Goal: Task Accomplishment & Management: Manage account settings

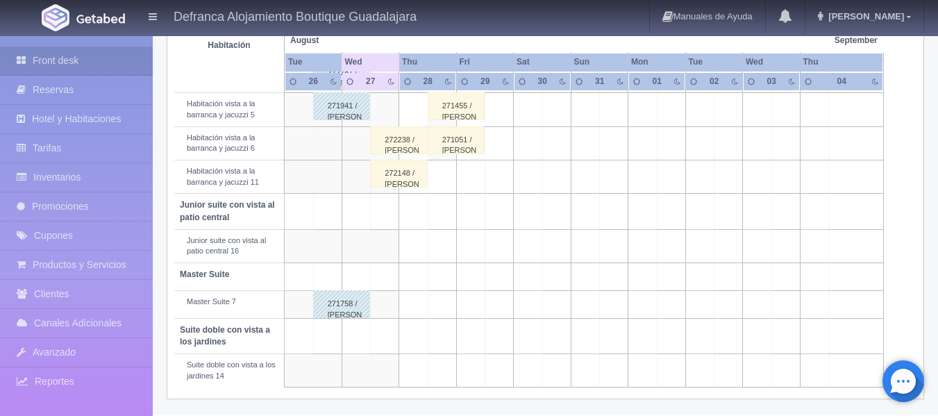
scroll to position [634, 0]
drag, startPoint x: 350, startPoint y: 309, endPoint x: 318, endPoint y: 305, distance: 32.2
click at [318, 305] on div "271758 / [PERSON_NAME]" at bounding box center [341, 303] width 57 height 28
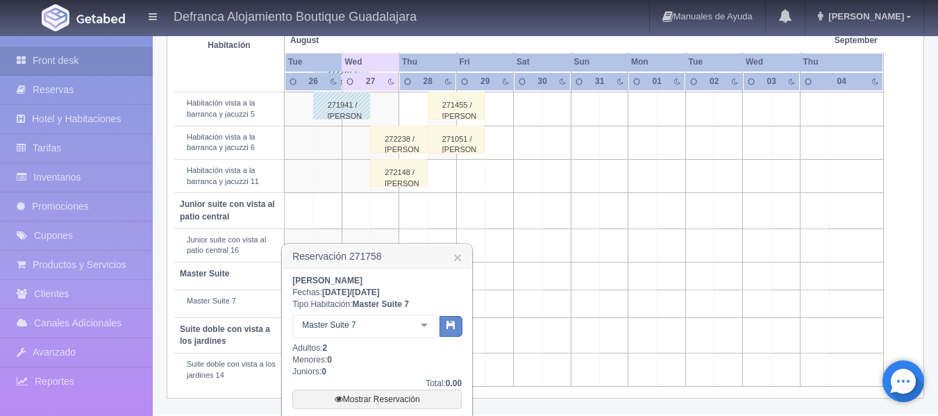
click at [527, 338] on td at bounding box center [528, 335] width 28 height 35
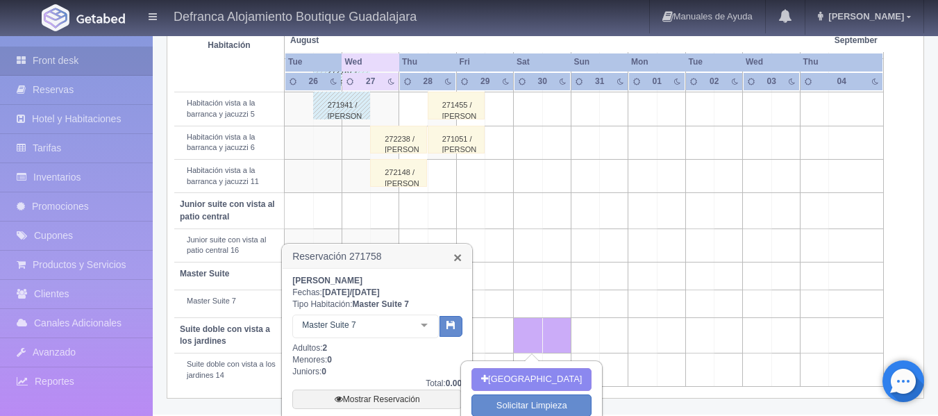
click at [458, 262] on link "×" at bounding box center [457, 257] width 8 height 15
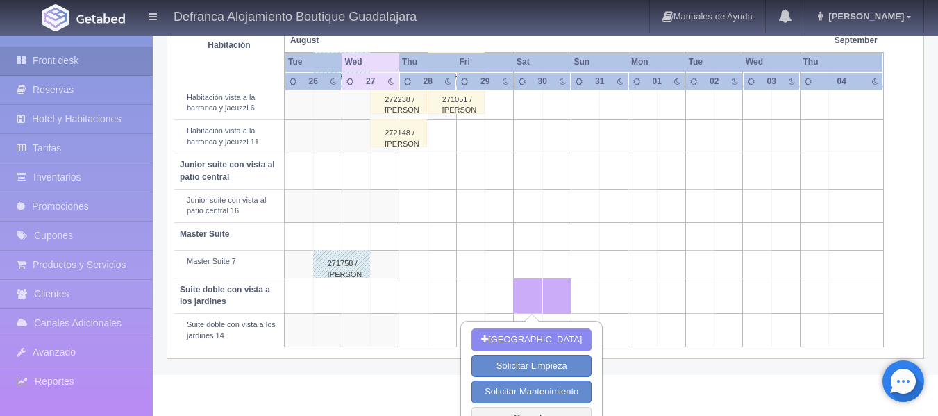
scroll to position [695, 0]
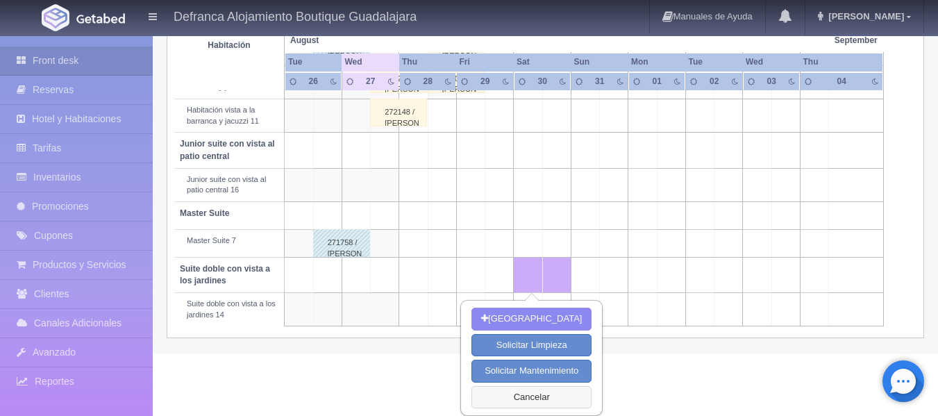
click at [529, 393] on button "Cancelar" at bounding box center [531, 397] width 120 height 23
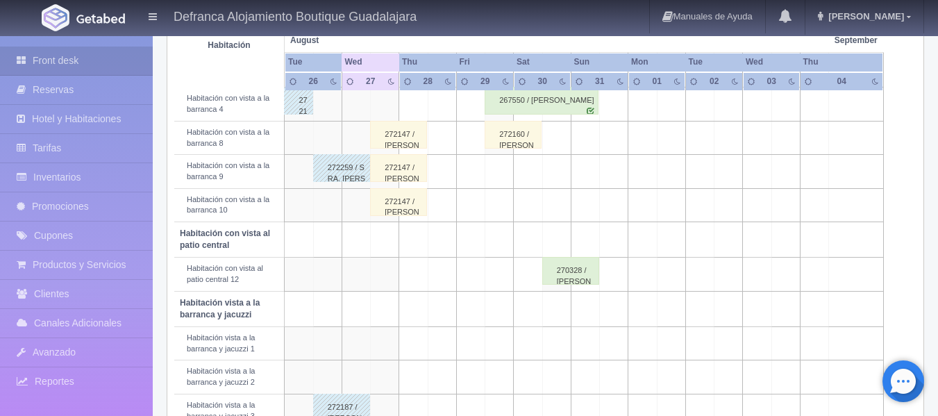
scroll to position [287, 0]
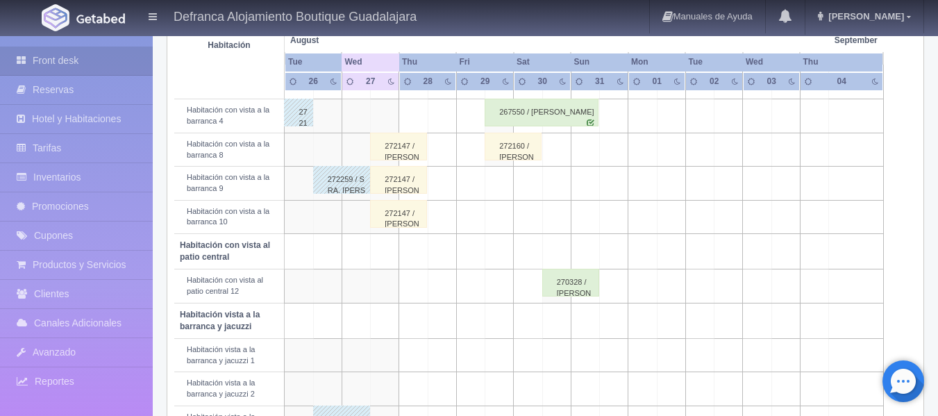
click at [410, 151] on div "272147 / SOFIA JIMENEZ DE L=MARTINEZ" at bounding box center [398, 147] width 57 height 28
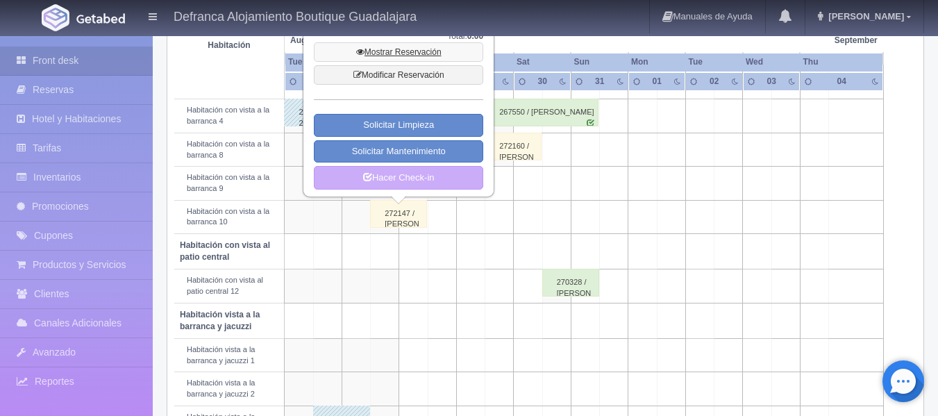
click at [414, 54] on link "Mostrar Reservación" at bounding box center [398, 51] width 169 height 19
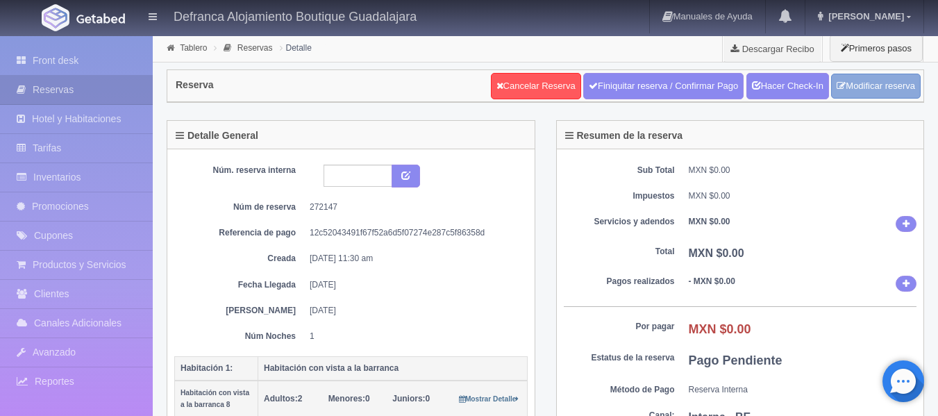
click at [886, 82] on link "Modificar reserva" at bounding box center [876, 87] width 90 height 26
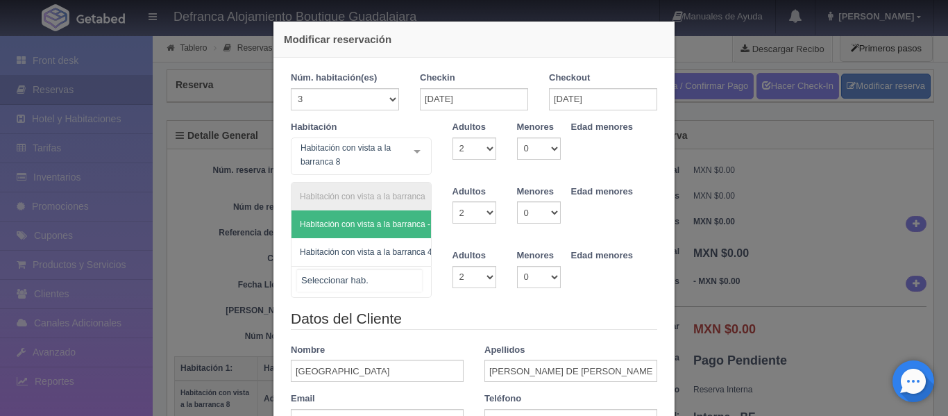
click at [410, 278] on div "Habitación con vista a la barranca Habitación con vista a la barranca - Sin asi…" at bounding box center [361, 282] width 141 height 32
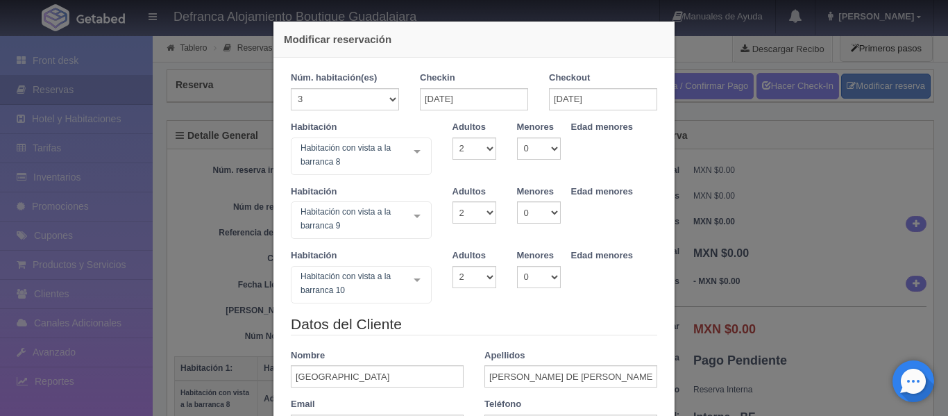
click at [646, 61] on div "Núm. habitación(es) 1 2 3 4 5 6 7 8 9 10 11 12 13 14 15 16 17 18 19 20 Checkin …" at bounding box center [474, 332] width 401 height 548
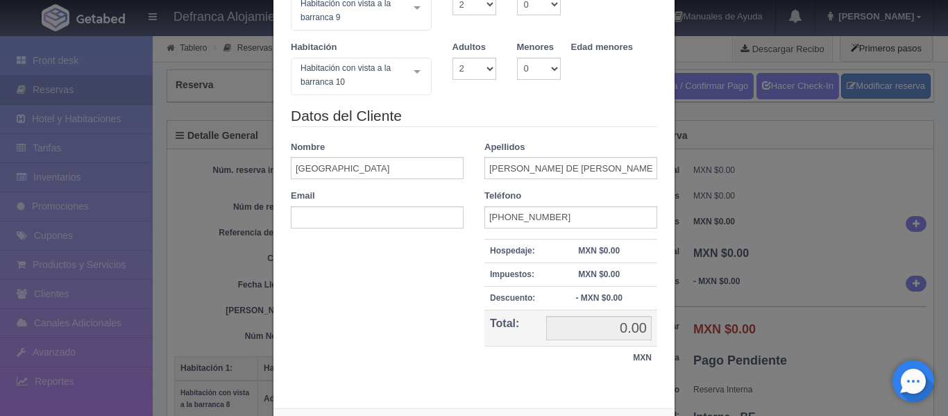
scroll to position [273, 0]
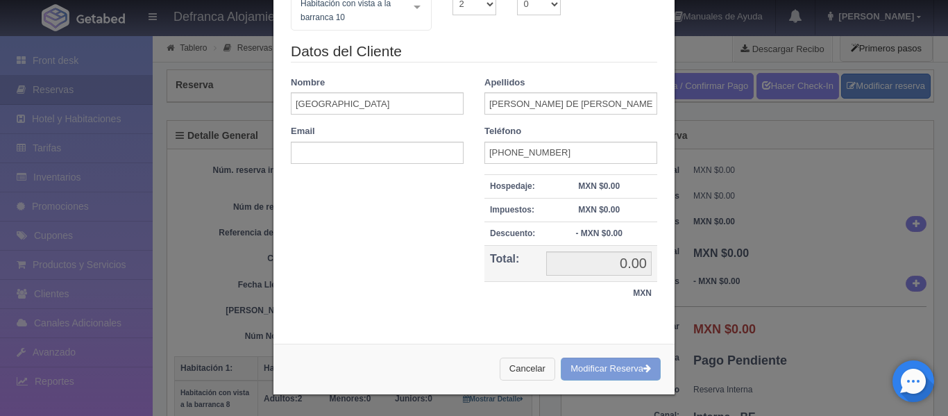
click at [528, 371] on button "Cancelar" at bounding box center [528, 369] width 56 height 23
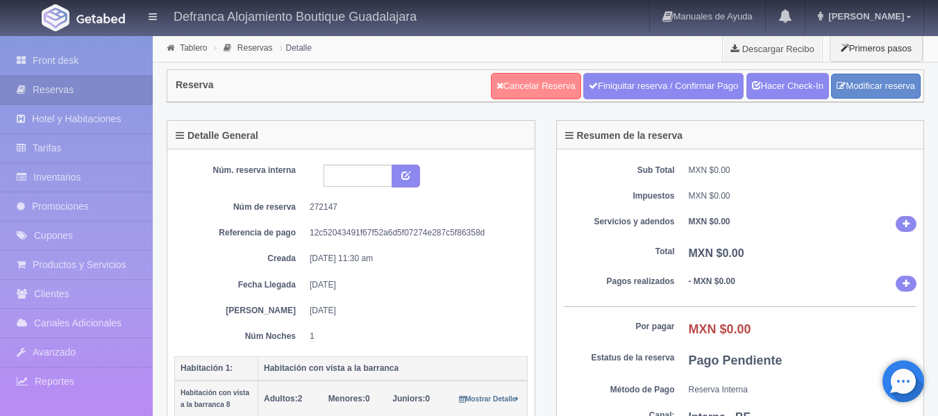
click at [538, 83] on link "Cancelar Reserva" at bounding box center [536, 86] width 90 height 26
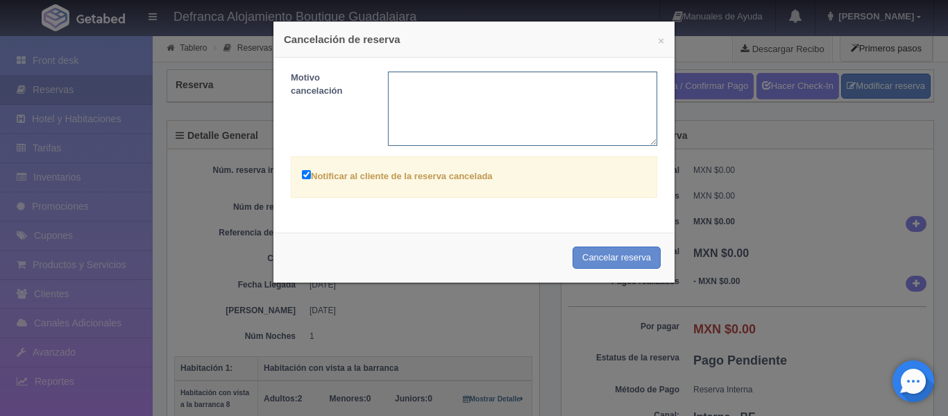
click at [494, 108] on textarea at bounding box center [523, 109] width 270 height 74
type textarea "Se cancela una habitación de los invitados de la Sra. [PERSON_NAME]."
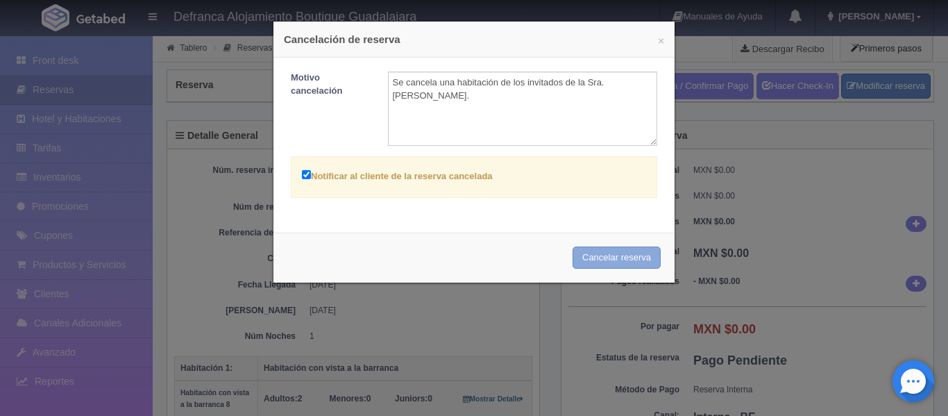
click at [612, 250] on button "Cancelar reserva" at bounding box center [617, 257] width 88 height 23
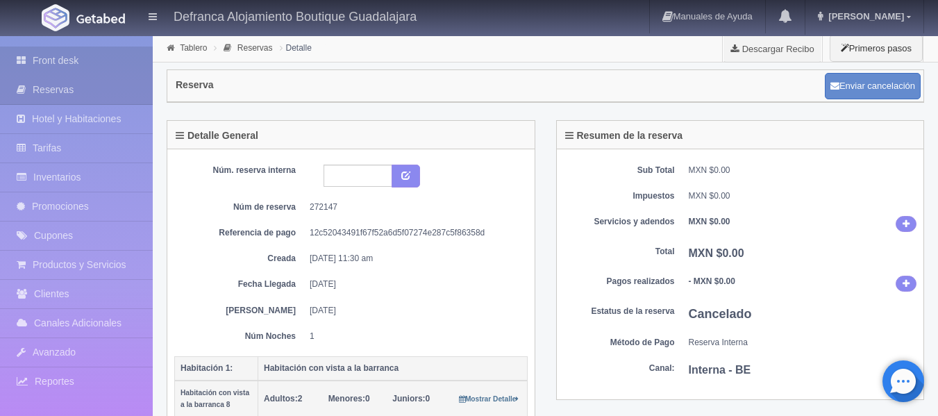
click at [56, 56] on link "Front desk" at bounding box center [76, 61] width 153 height 28
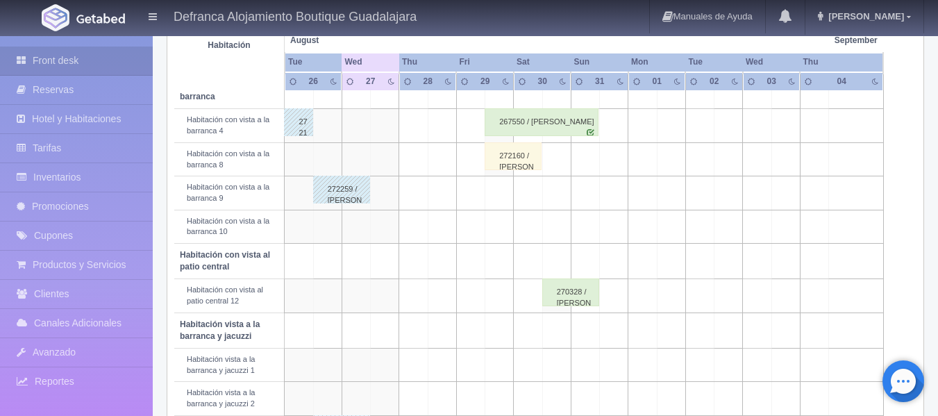
scroll to position [278, 0]
click at [385, 160] on td at bounding box center [385, 158] width 28 height 33
click at [388, 158] on td at bounding box center [385, 158] width 28 height 33
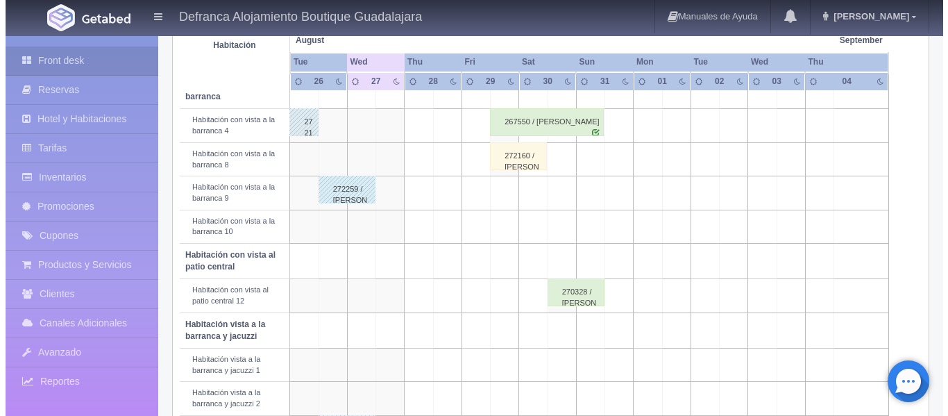
scroll to position [208, 0]
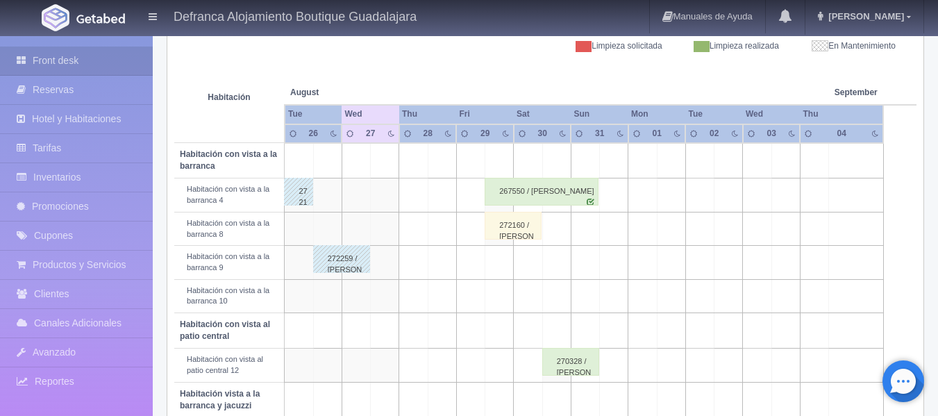
click at [392, 167] on td at bounding box center [385, 160] width 28 height 35
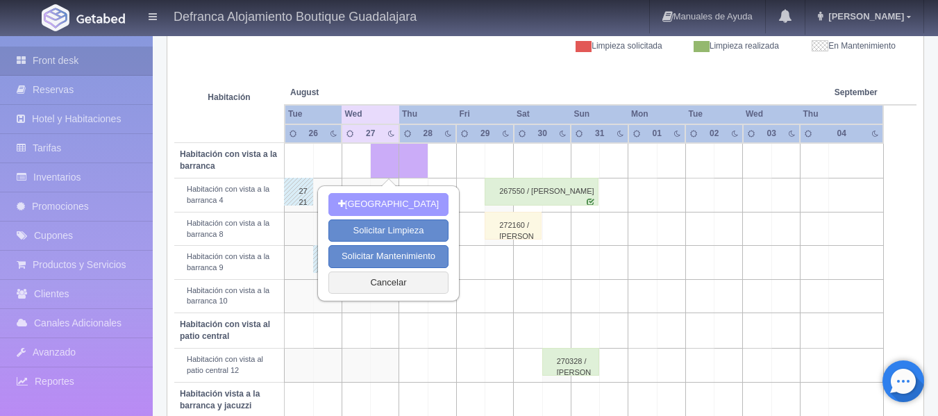
click at [393, 203] on button "[GEOGRAPHIC_DATA]" at bounding box center [388, 204] width 120 height 23
type input "27-08-2025"
type input "28-08-2025"
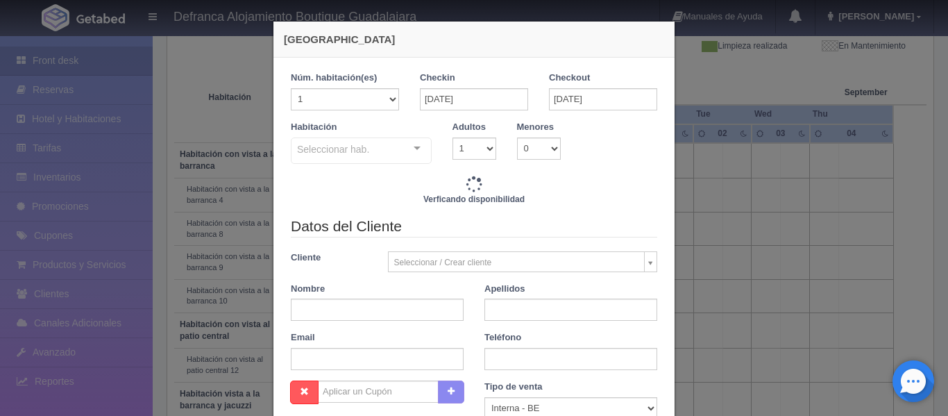
checkbox input "false"
type input "6110.00"
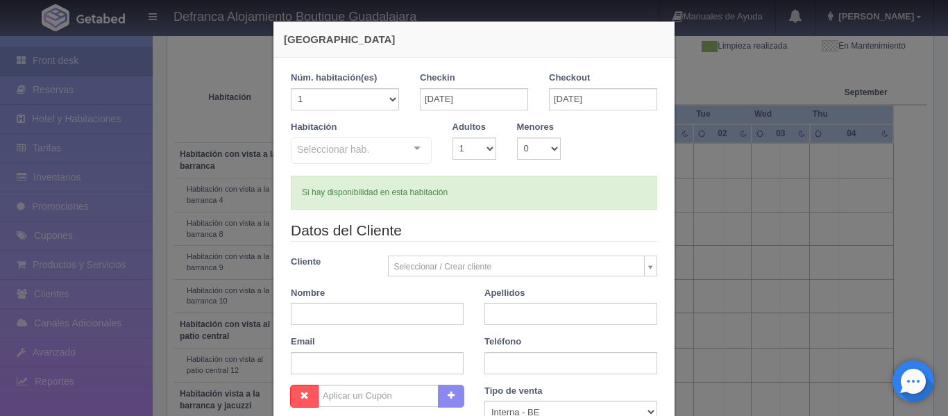
checkbox input "false"
click at [390, 96] on select "1 2 3 4 5 6 7 8 9 10 11 12 13 14 15 16 17 18 19 20" at bounding box center [345, 99] width 108 height 22
select select "2"
click at [291, 88] on select "1 2 3 4 5 6 7 8 9 10 11 12 13 14 15 16 17 18 19 20" at bounding box center [345, 99] width 108 height 22
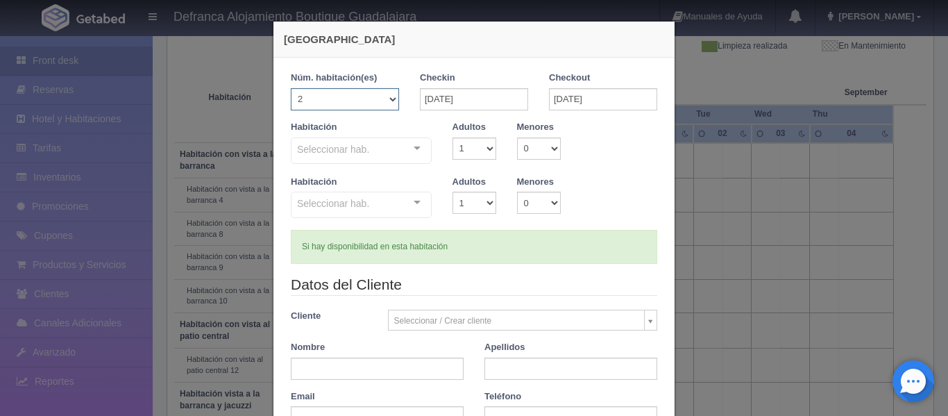
checkbox input "false"
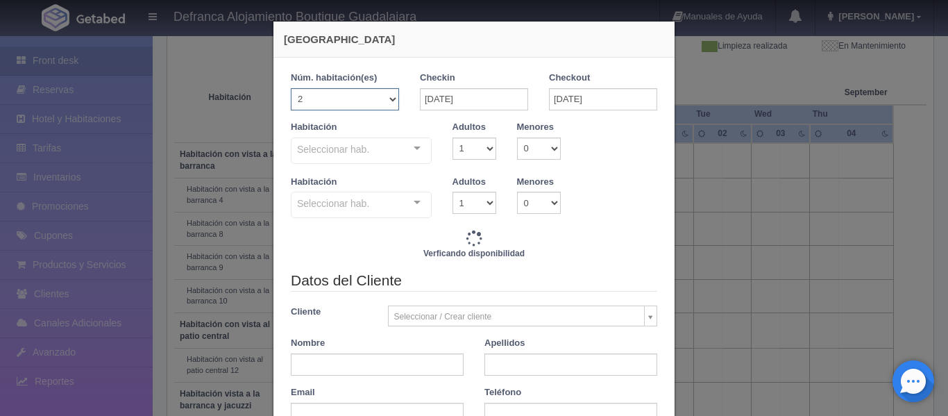
type input "12220.00"
checkbox input "false"
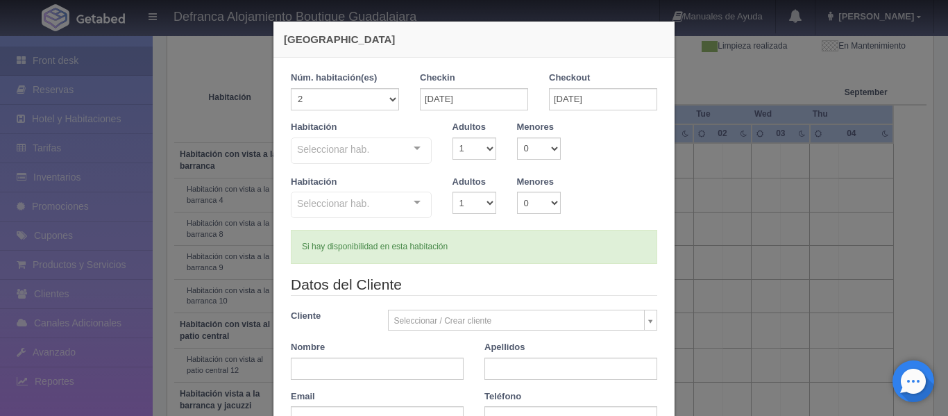
click at [412, 149] on div "Seleccionar hab. Habitación vista a la barranca y jacuzzi Habitación vista a la…" at bounding box center [361, 151] width 141 height 28
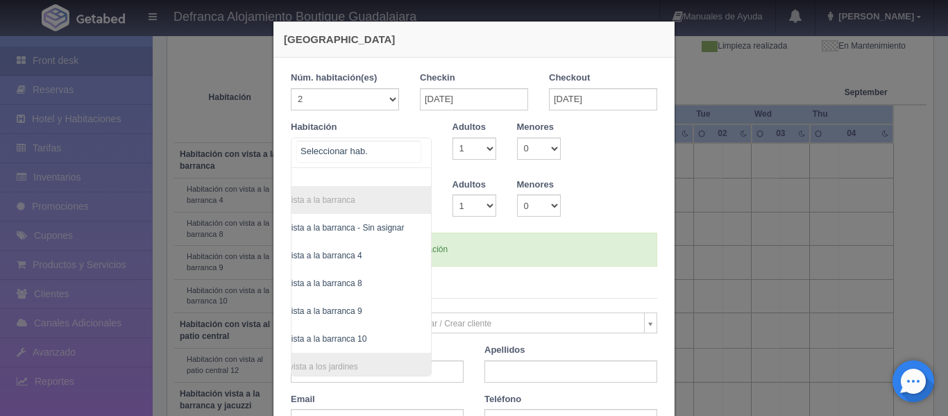
scroll to position [324, 81]
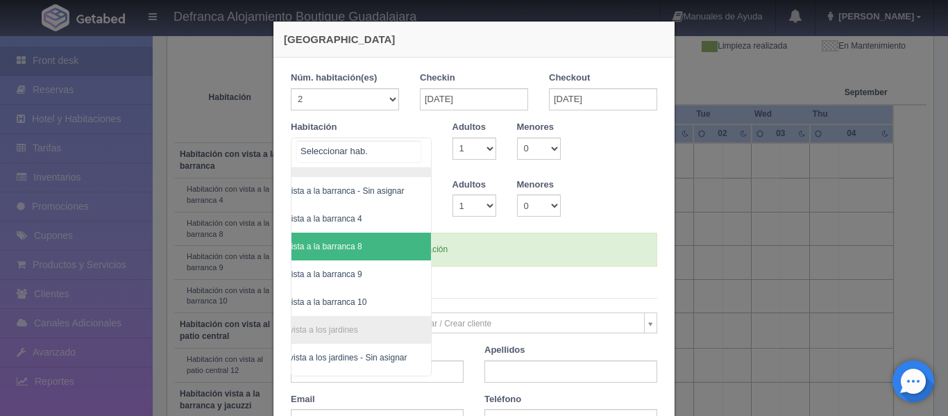
click at [391, 235] on span "Habitación con vista a la barranca 8" at bounding box center [326, 247] width 210 height 28
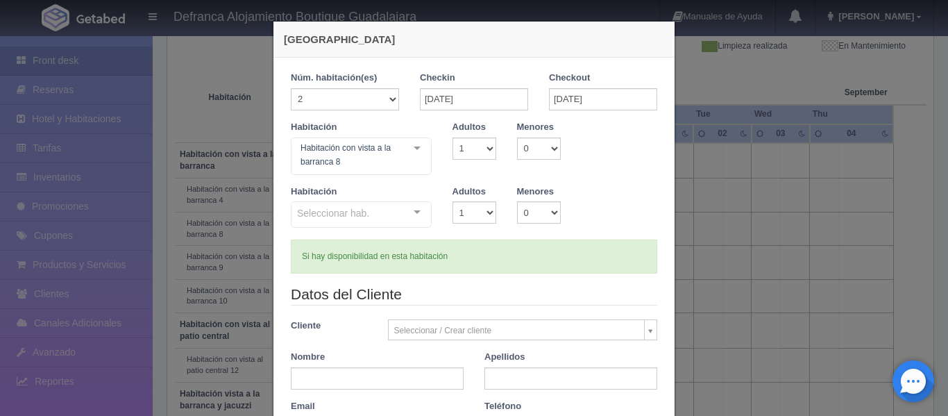
checkbox input "false"
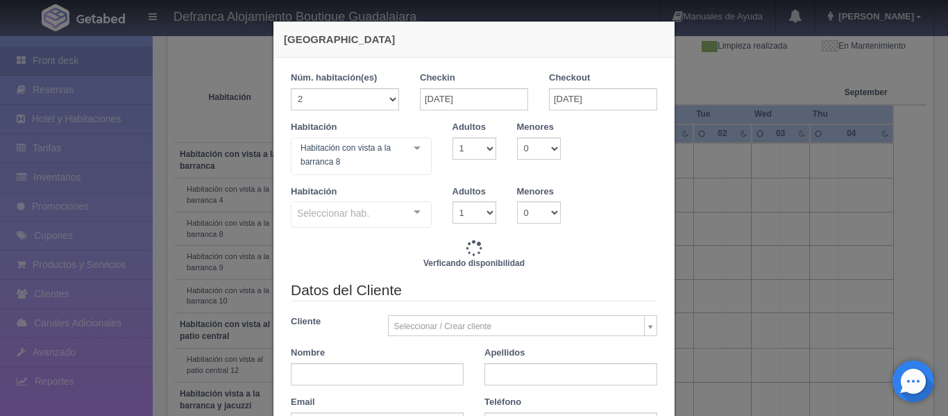
type input "12220.00"
checkbox input "false"
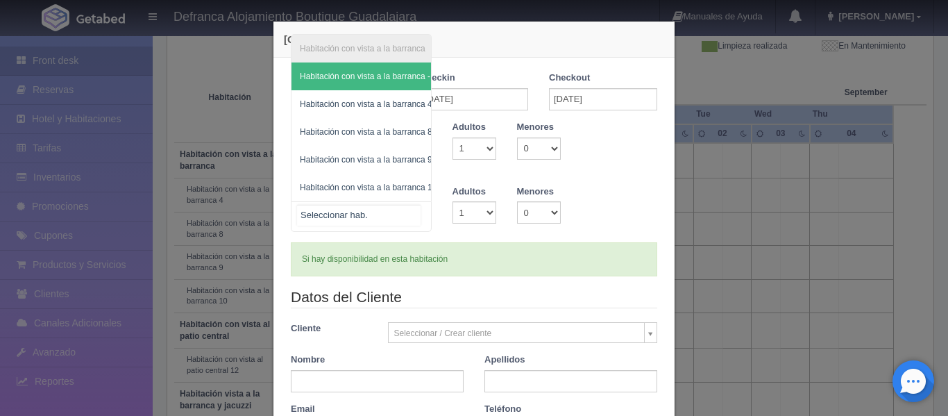
click at [413, 210] on div "Habitación con vista a la barranca Habitación con vista a la barranca - Sin asi…" at bounding box center [361, 216] width 141 height 31
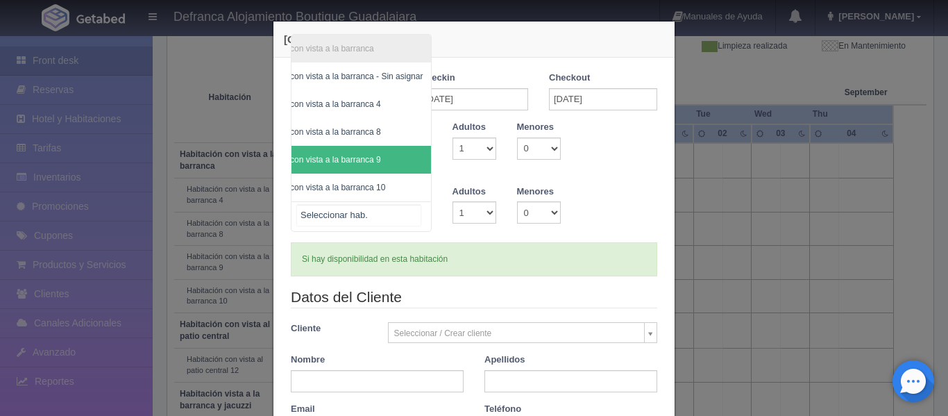
click at [385, 149] on span "Habitación con vista a la barranca 9" at bounding box center [335, 160] width 191 height 28
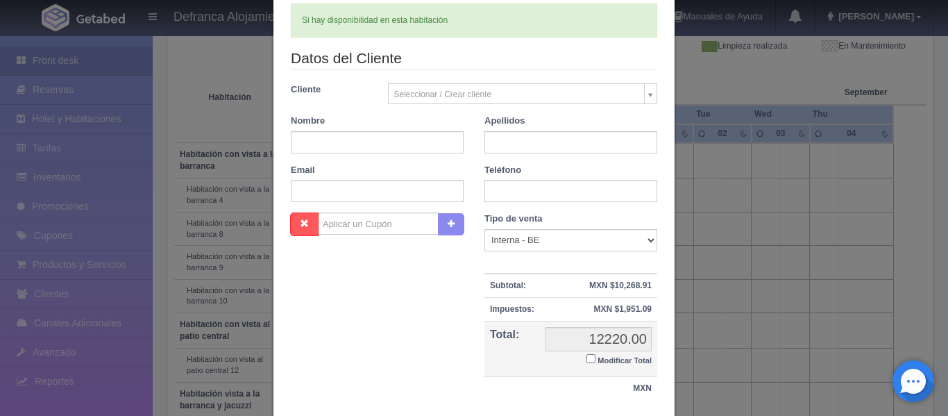
scroll to position [278, 0]
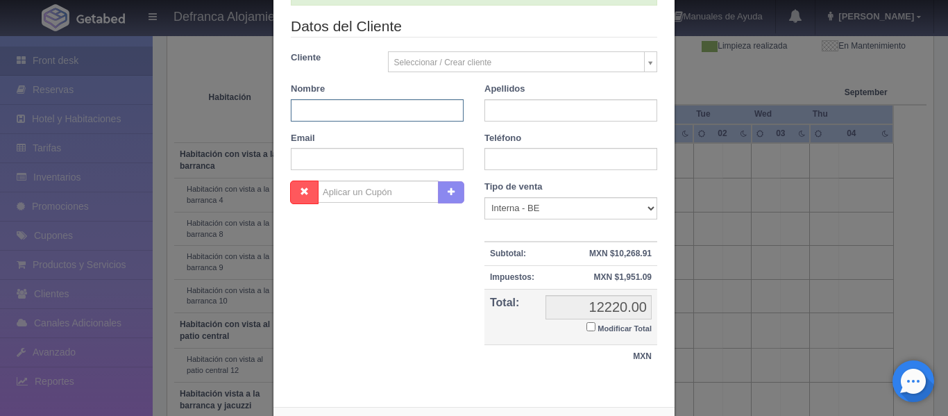
click at [417, 112] on input "text" at bounding box center [377, 110] width 173 height 22
type input "SOFÍA"
type input "JIMÉNEZ FISURE"
click at [546, 159] on input "text" at bounding box center [571, 159] width 173 height 22
type input "2"
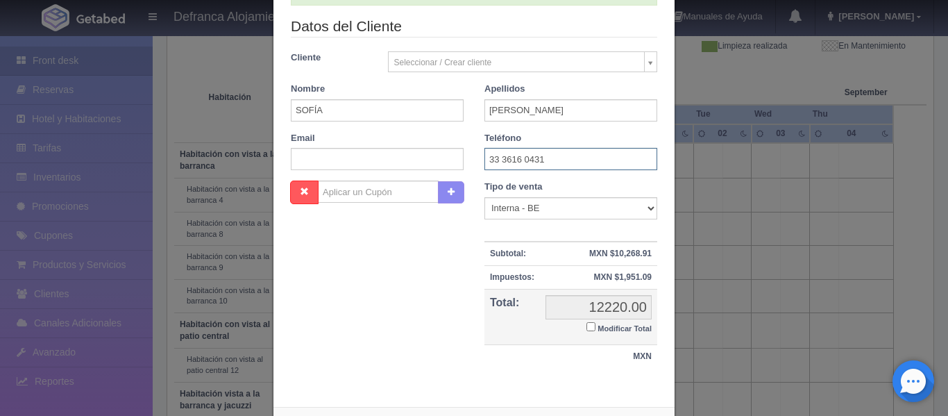
type input "33 3616 0431"
click at [587, 323] on input "Modificar Total" at bounding box center [591, 326] width 9 height 9
checkbox input "true"
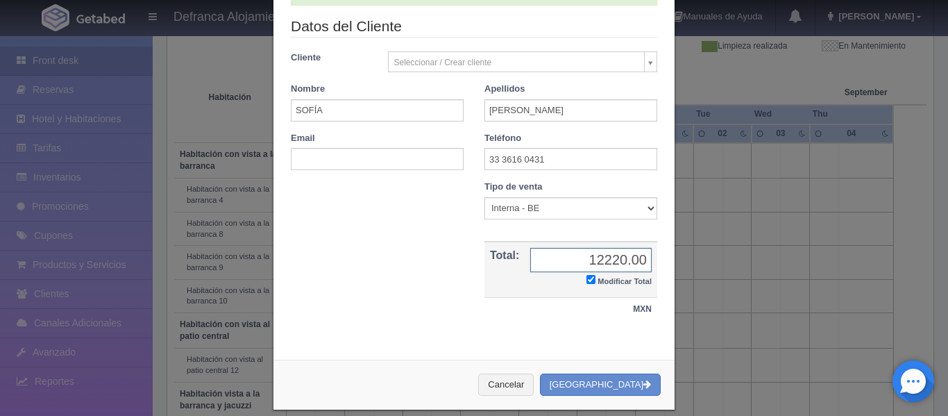
click at [616, 260] on input "12220.00" at bounding box center [590, 260] width 121 height 24
type input "0.00"
click at [610, 381] on button "Crear Reserva" at bounding box center [600, 384] width 121 height 23
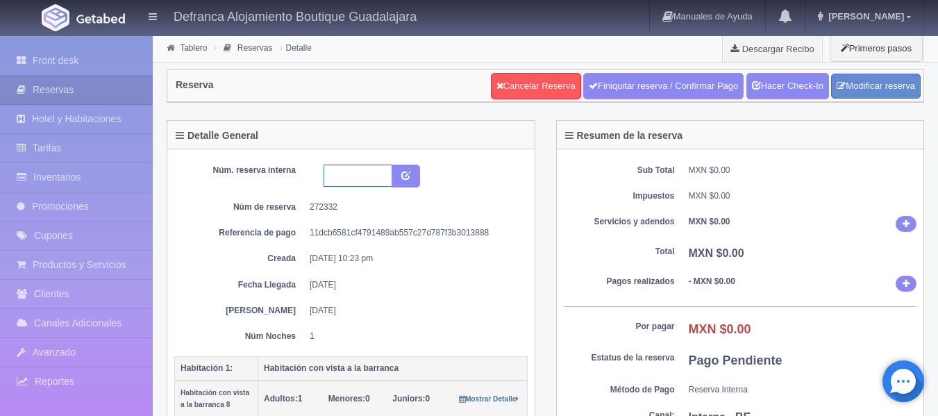
click at [334, 175] on input "text" at bounding box center [357, 176] width 69 height 22
type input "HVB 9 Y 10 270825-280825"
click at [403, 174] on icon "submit" at bounding box center [405, 174] width 9 height 9
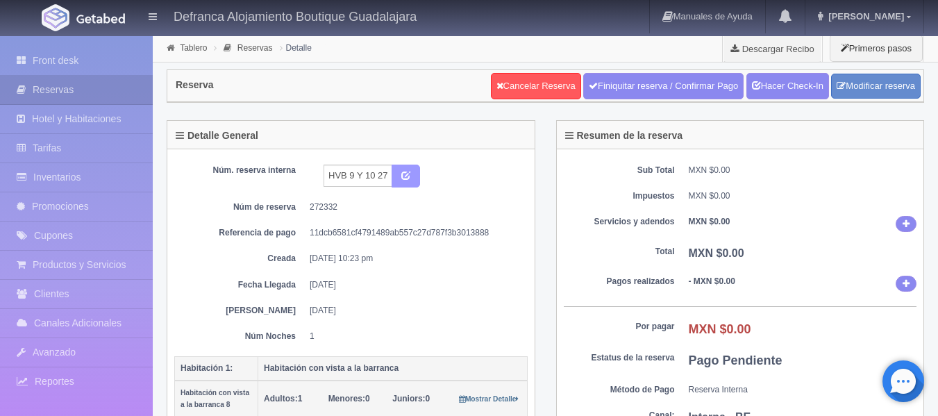
click at [402, 175] on icon "submit" at bounding box center [405, 174] width 9 height 9
click at [60, 62] on link "Front desk" at bounding box center [76, 61] width 153 height 28
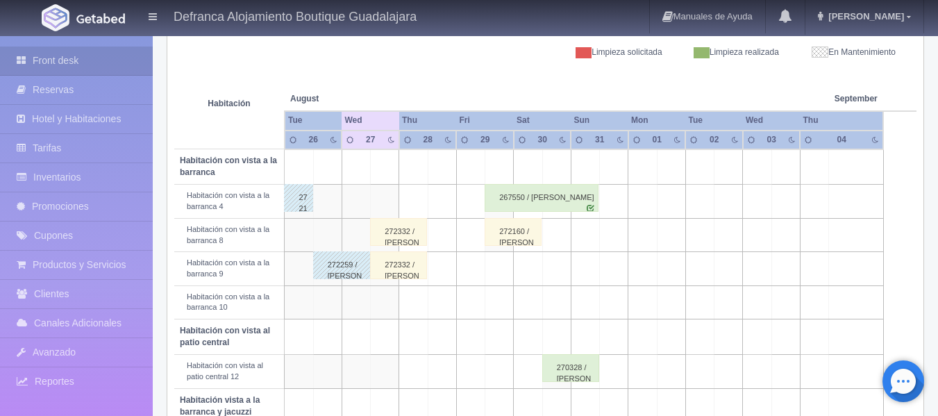
scroll to position [208, 0]
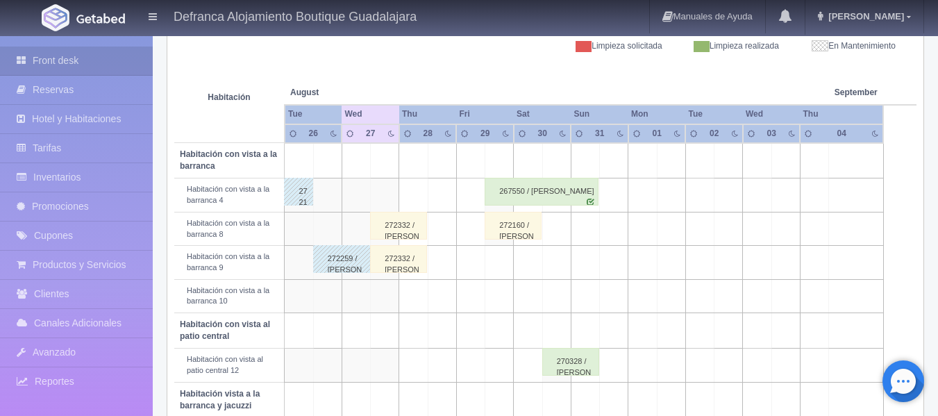
drag, startPoint x: 401, startPoint y: 234, endPoint x: 392, endPoint y: 229, distance: 10.2
click at [392, 229] on div "272332 / [PERSON_NAME]" at bounding box center [398, 226] width 57 height 28
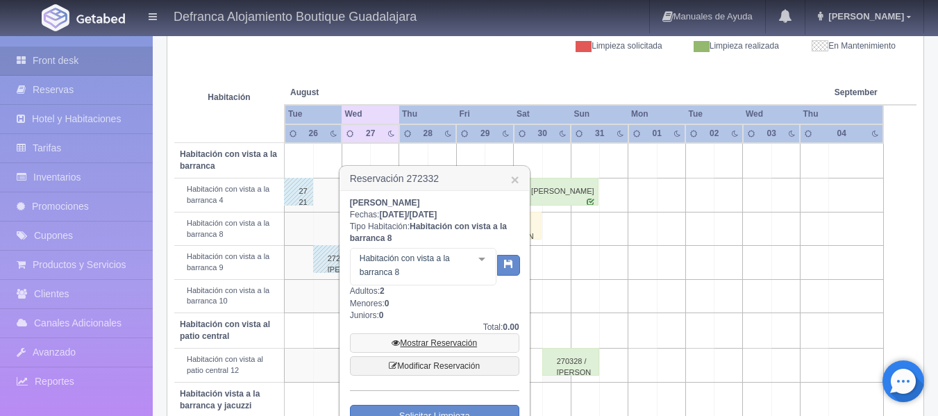
click at [419, 341] on link "Mostrar Reservación" at bounding box center [434, 342] width 169 height 19
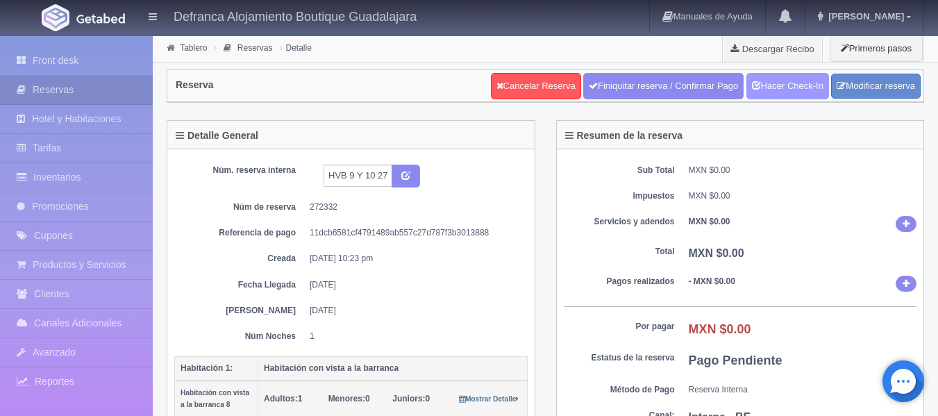
click at [815, 91] on link "Hacer Check-In" at bounding box center [787, 86] width 83 height 26
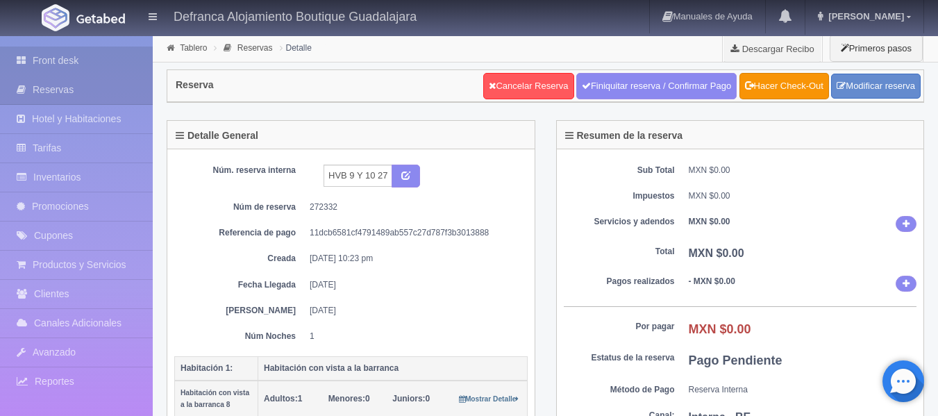
click at [66, 60] on link "Front desk" at bounding box center [76, 61] width 153 height 28
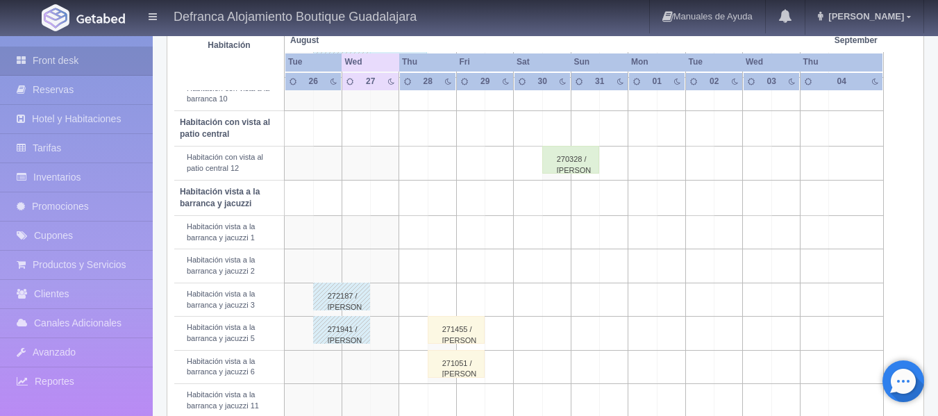
scroll to position [486, 0]
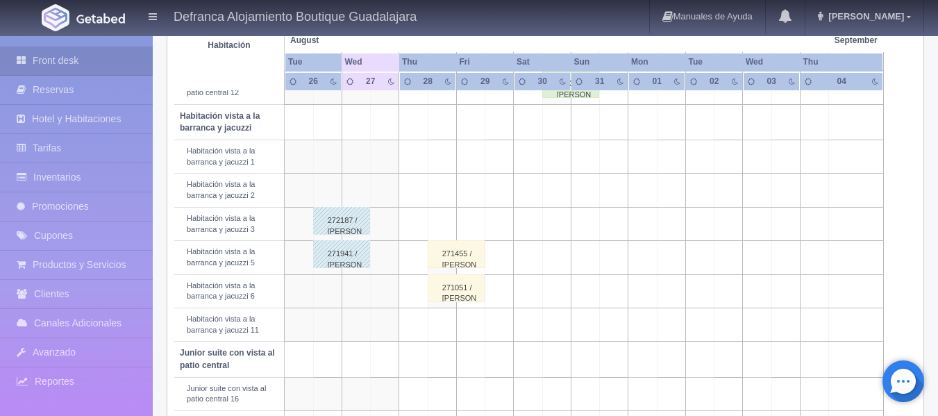
click at [458, 287] on div "271051 / [PERSON_NAME][GEOGRAPHIC_DATA]" at bounding box center [456, 288] width 57 height 28
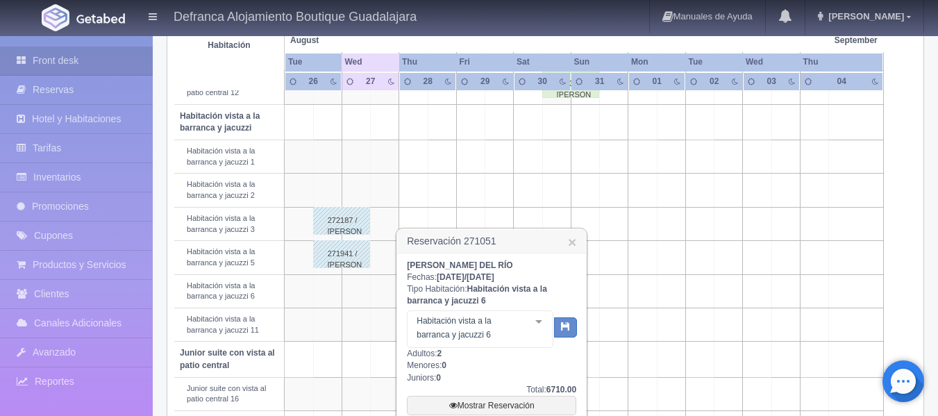
scroll to position [555, 0]
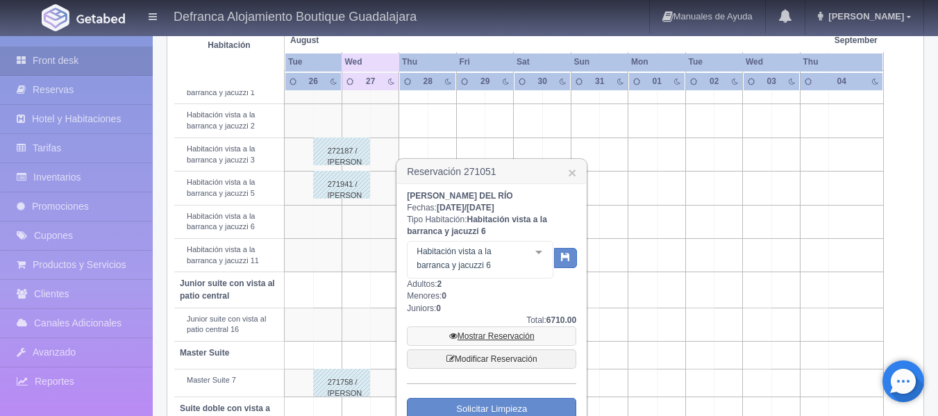
click at [490, 338] on link "Mostrar Reservación" at bounding box center [491, 335] width 169 height 19
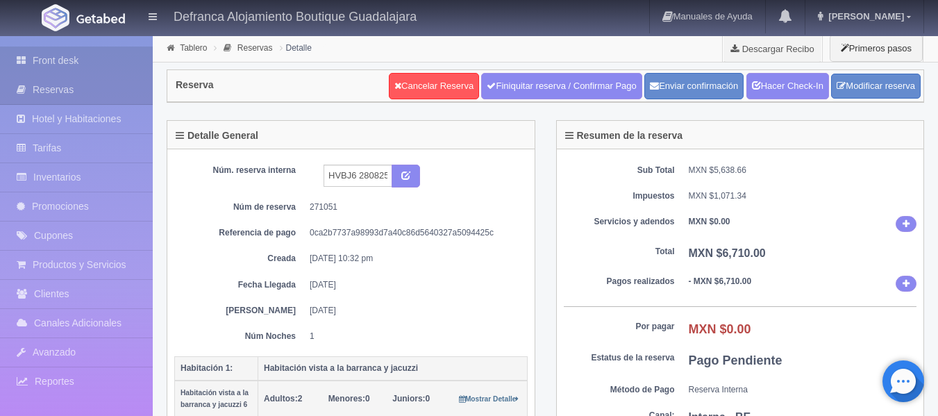
click at [41, 58] on link "Front desk" at bounding box center [76, 61] width 153 height 28
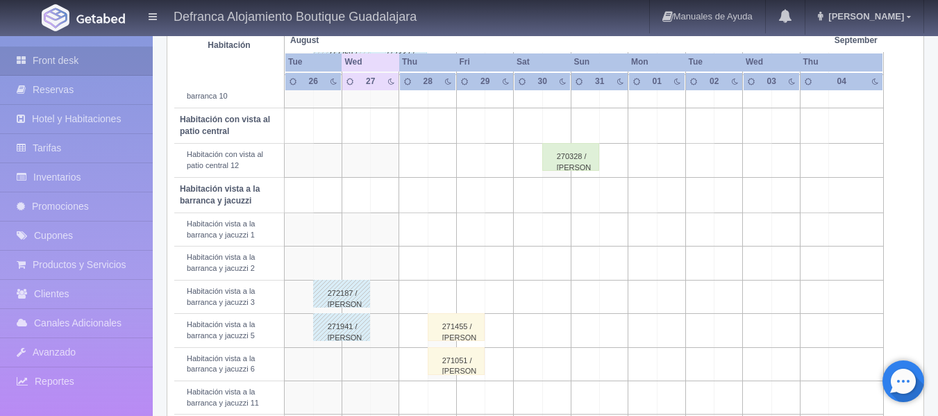
scroll to position [417, 0]
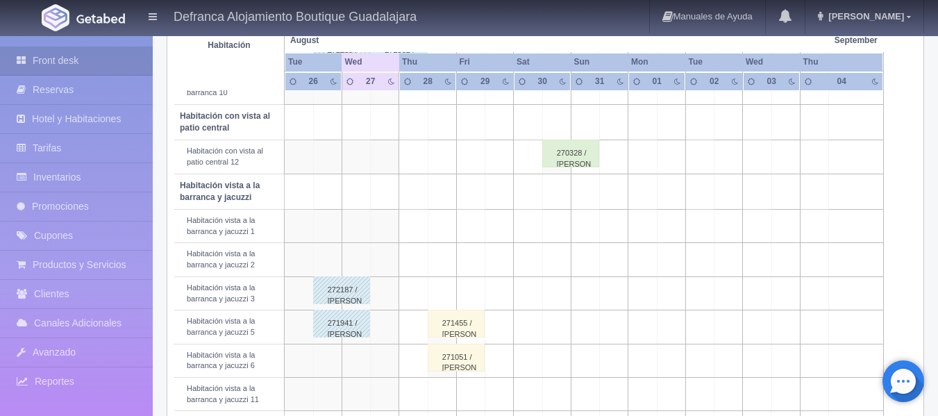
click at [450, 326] on div "271455 / [PERSON_NAME]" at bounding box center [456, 324] width 57 height 28
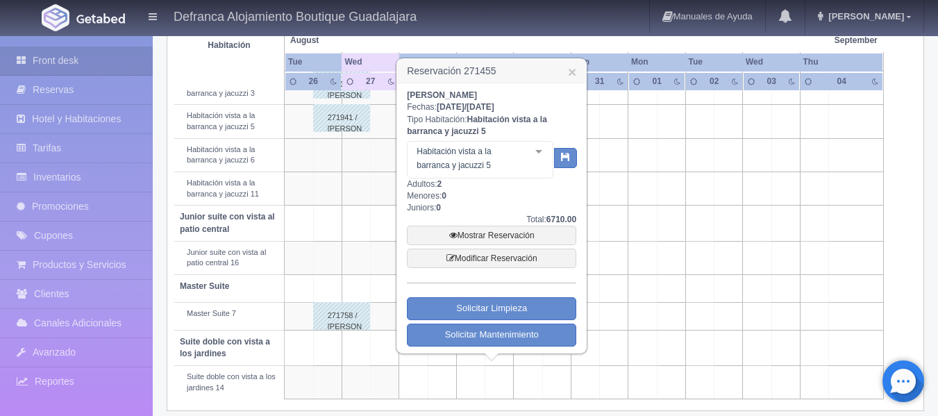
scroll to position [634, 0]
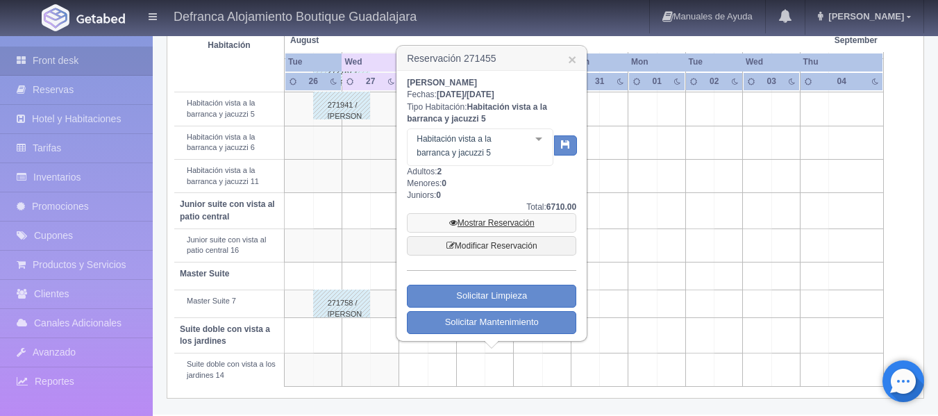
click at [507, 222] on link "Mostrar Reservación" at bounding box center [491, 222] width 169 height 19
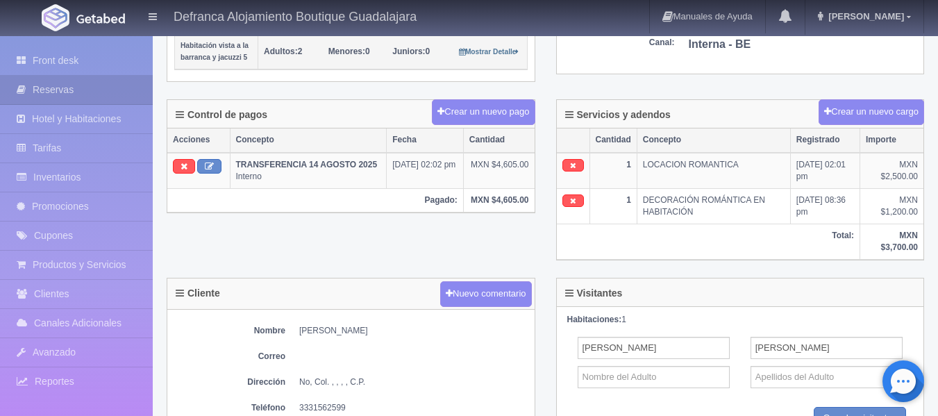
scroll to position [417, 0]
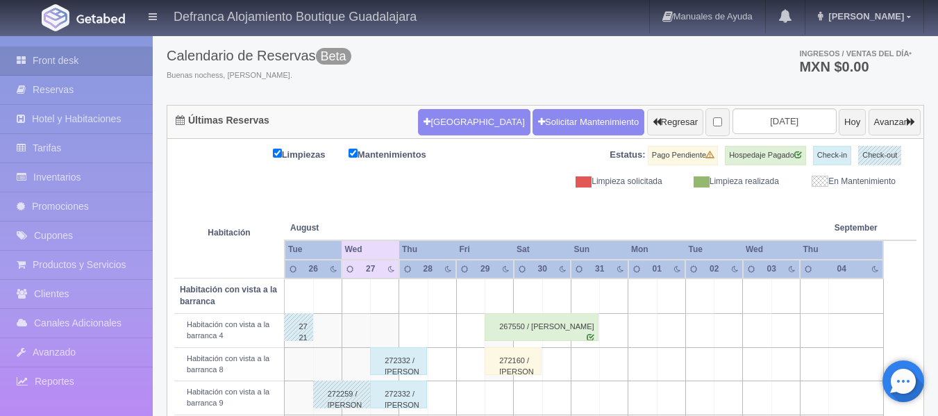
scroll to position [69, 0]
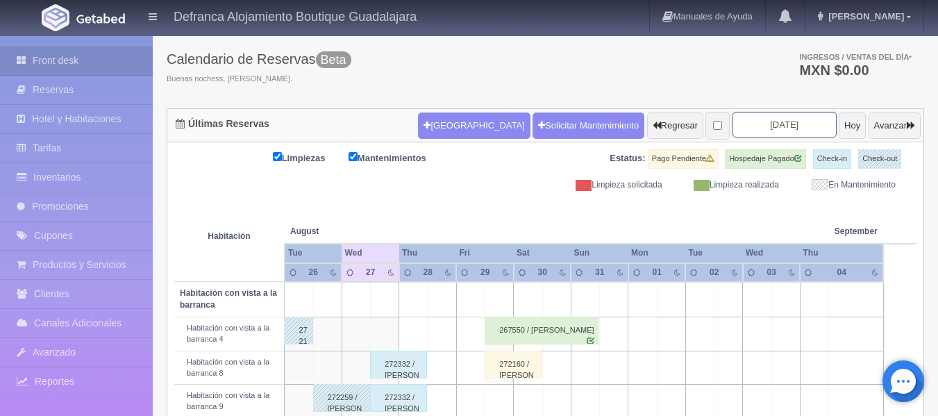
click at [794, 119] on input "[DATE]" at bounding box center [784, 125] width 104 height 26
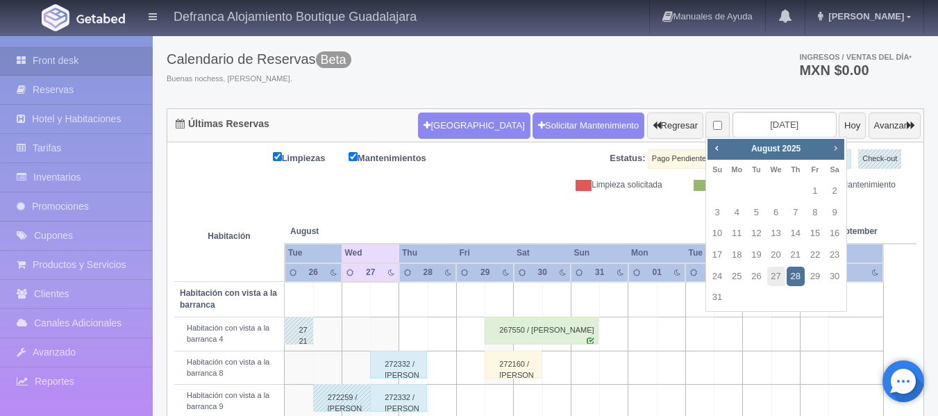
click at [836, 147] on span "Next" at bounding box center [835, 147] width 11 height 11
click at [834, 190] on link "6" at bounding box center [834, 191] width 18 height 20
type input "[DATE]"
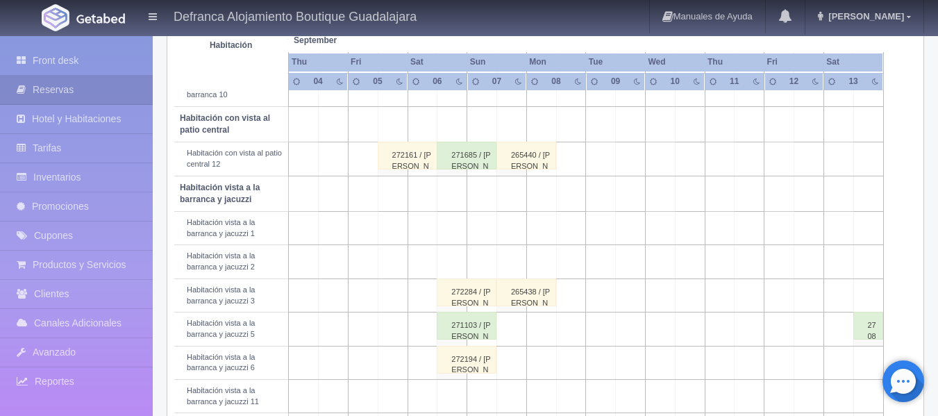
scroll to position [417, 0]
click at [461, 356] on div "272194 / Claudia Guadalupe Ayón Jiménez" at bounding box center [467, 358] width 60 height 28
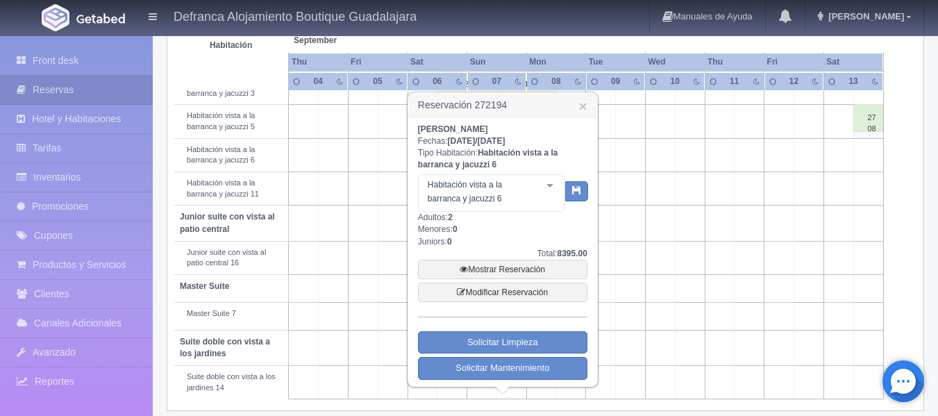
scroll to position [634, 0]
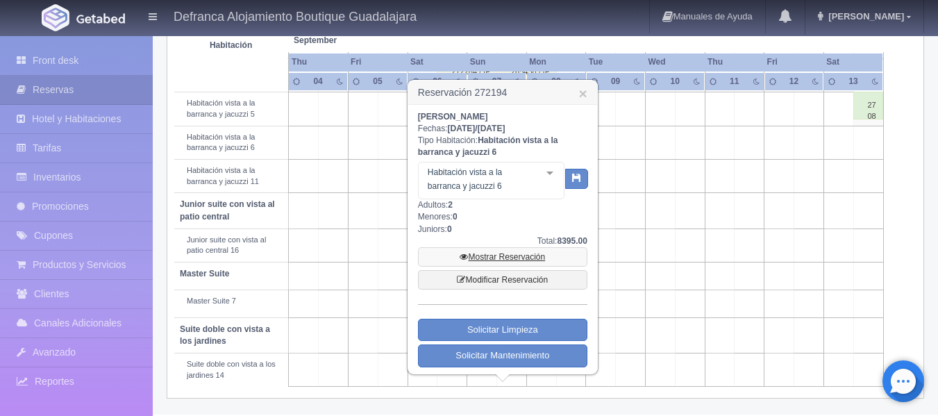
click at [494, 254] on link "Mostrar Reservación" at bounding box center [502, 256] width 169 height 19
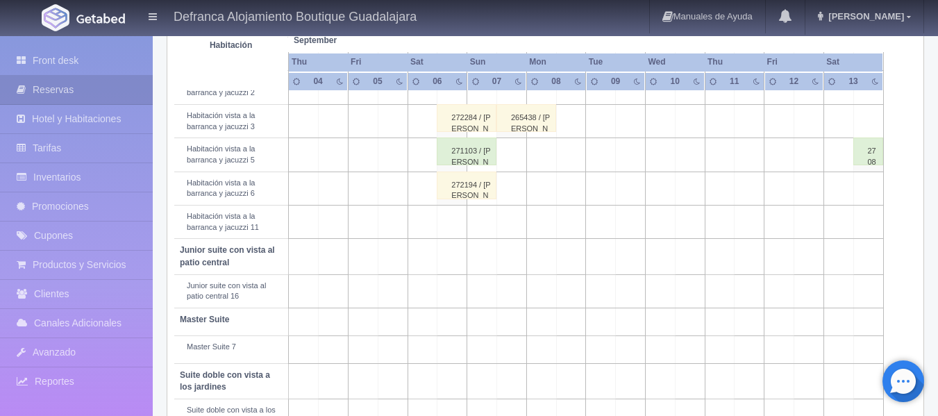
scroll to position [565, 0]
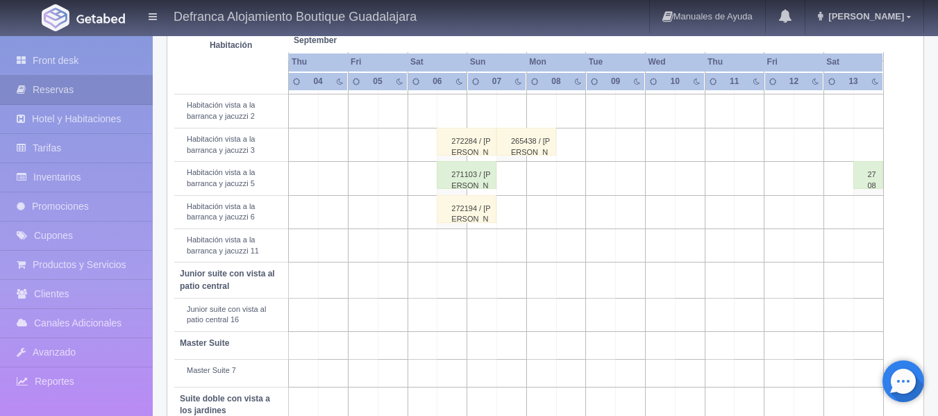
click at [475, 213] on div "272194 / [PERSON_NAME] [PERSON_NAME]" at bounding box center [467, 209] width 60 height 28
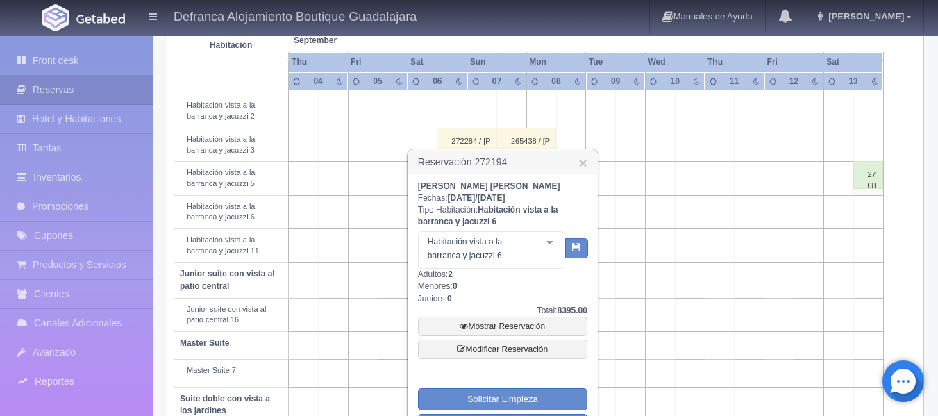
click at [553, 242] on div at bounding box center [550, 242] width 28 height 21
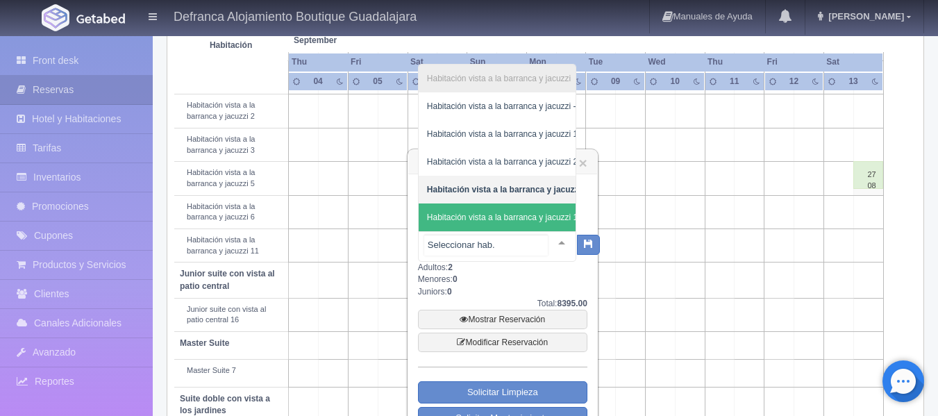
click at [567, 220] on span "Habitación vista a la barranca y jacuzzi 11" at bounding box center [524, 217] width 210 height 28
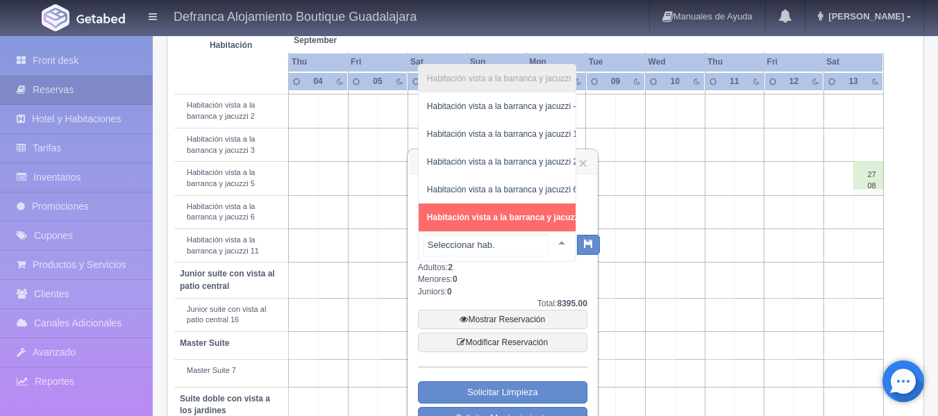
click at [551, 240] on div at bounding box center [562, 242] width 28 height 21
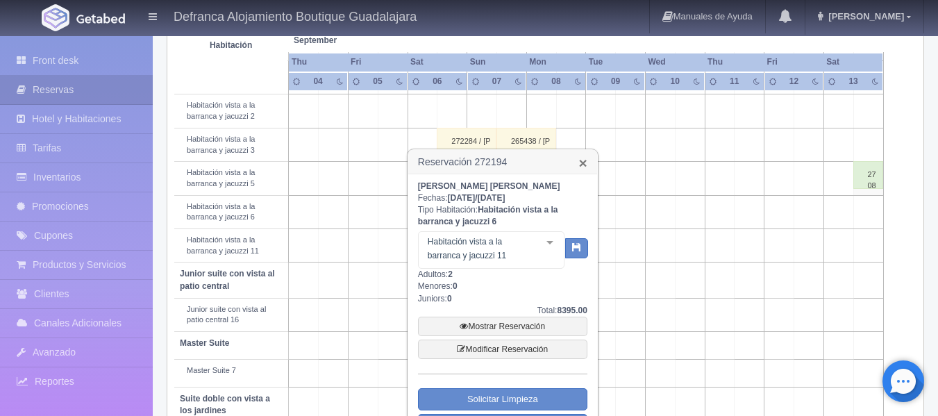
click at [579, 160] on link "×" at bounding box center [583, 163] width 8 height 15
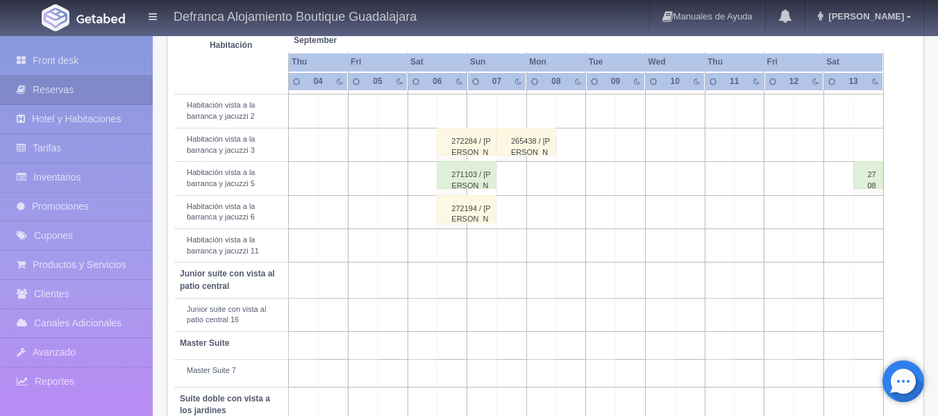
click at [462, 148] on div "272284 / Alejandra González Guzmán" at bounding box center [467, 142] width 60 height 28
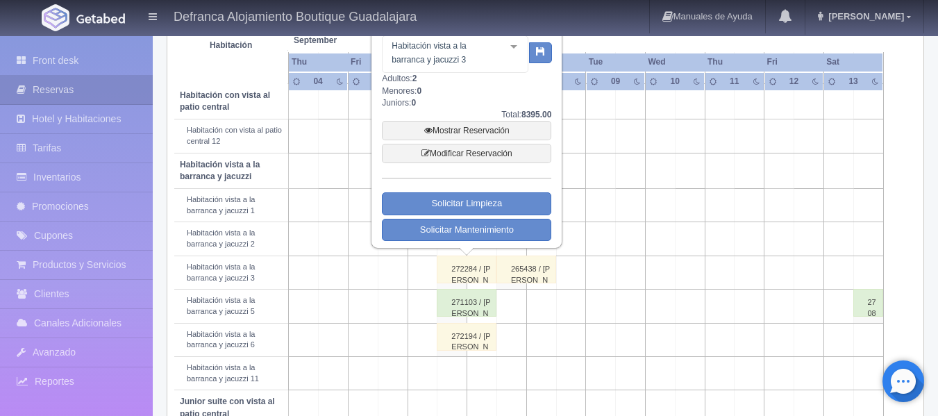
scroll to position [426, 0]
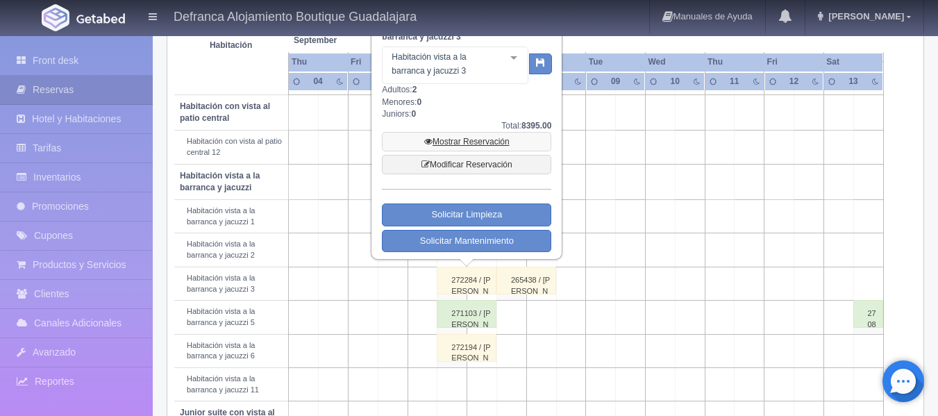
click at [473, 141] on link "Mostrar Reservación" at bounding box center [466, 141] width 169 height 19
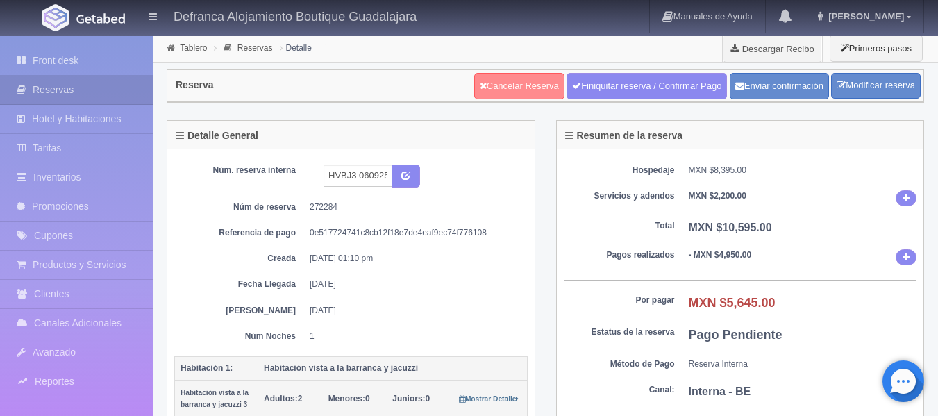
click at [511, 79] on link "Cancelar Reserva" at bounding box center [519, 86] width 90 height 26
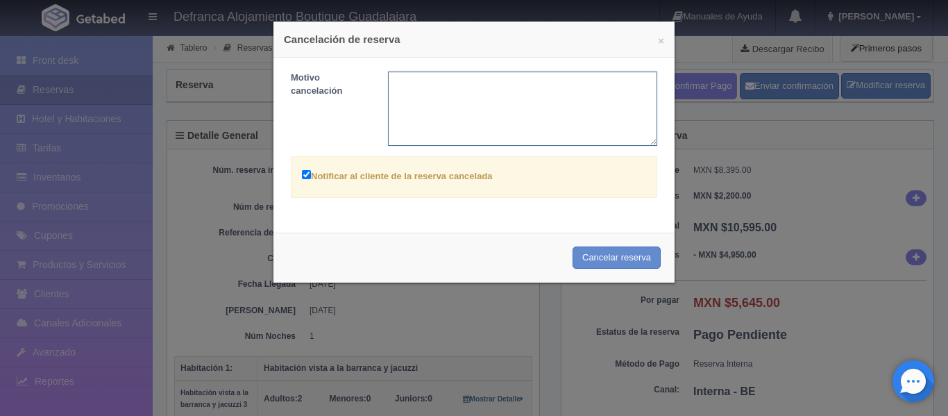
click at [507, 91] on textarea at bounding box center [523, 109] width 270 height 74
click at [391, 82] on textarea "la huésped [MEDICAL_DATA] la habitaci" at bounding box center [523, 109] width 270 height 74
click at [512, 85] on textarea "La huésped [MEDICAL_DATA] la habitaci" at bounding box center [523, 109] width 270 height 74
type textarea "La huésped [MEDICAL_DATA] la habitación por una sin jacuzzi"
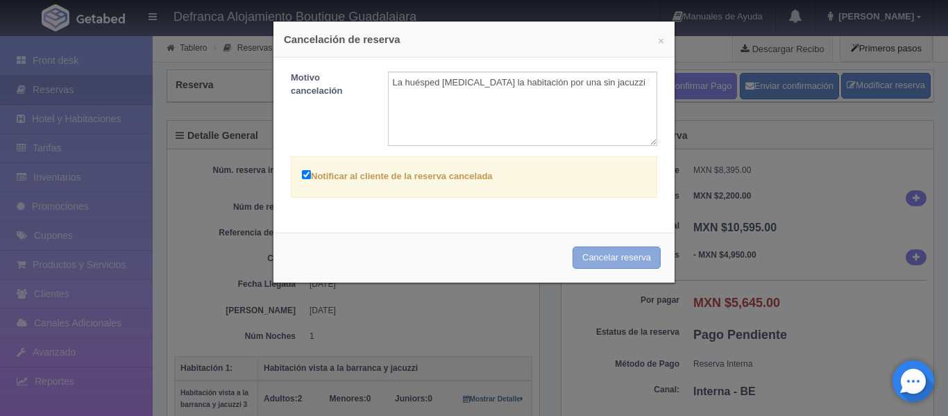
click at [581, 256] on button "Cancelar reserva" at bounding box center [617, 257] width 88 height 23
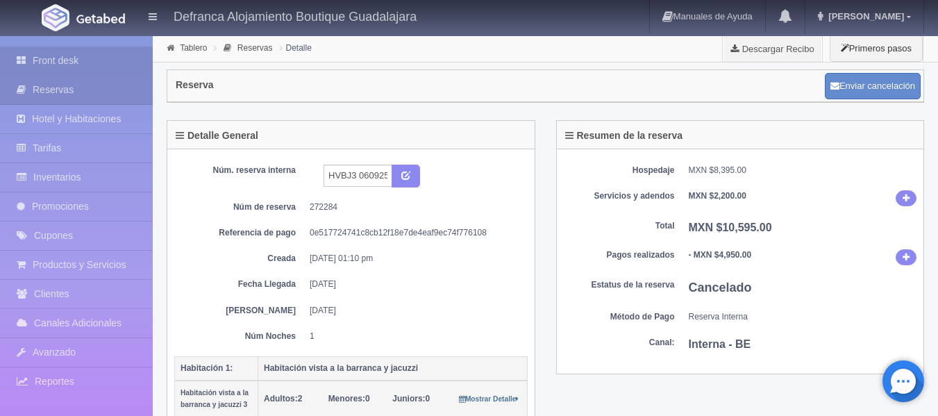
click at [70, 55] on link "Front desk" at bounding box center [76, 61] width 153 height 28
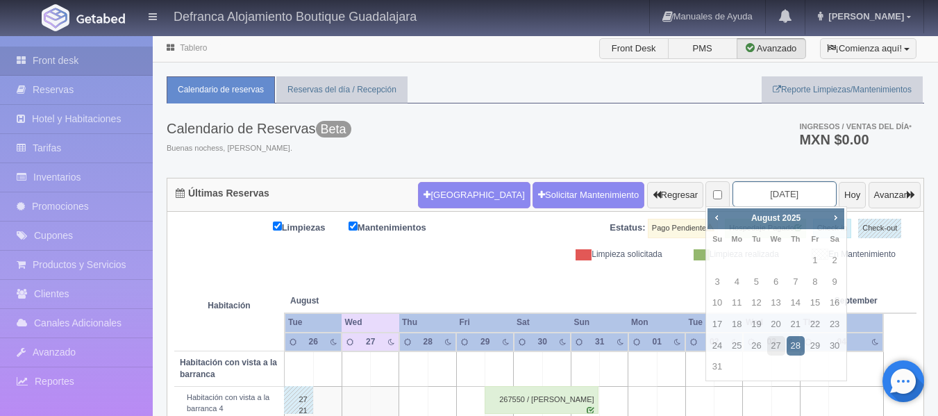
click at [796, 190] on input "[DATE]" at bounding box center [784, 194] width 104 height 26
click at [836, 217] on span "Next" at bounding box center [835, 217] width 11 height 11
click at [837, 258] on link "6" at bounding box center [834, 261] width 18 height 20
type input "[DATE]"
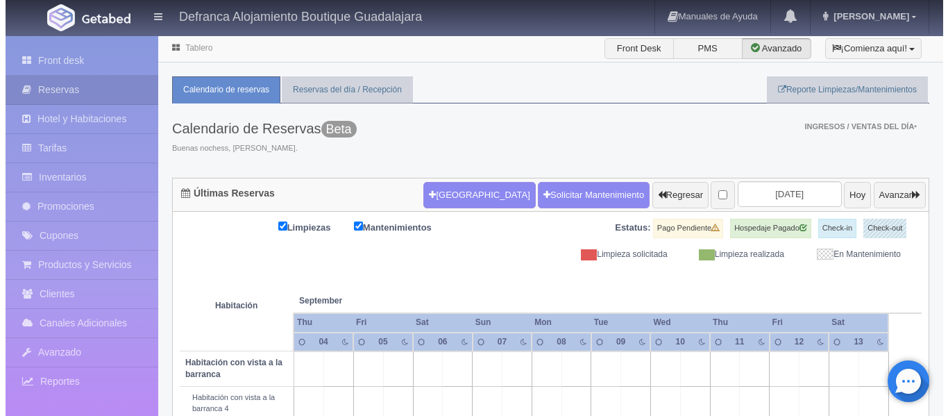
scroll to position [139, 0]
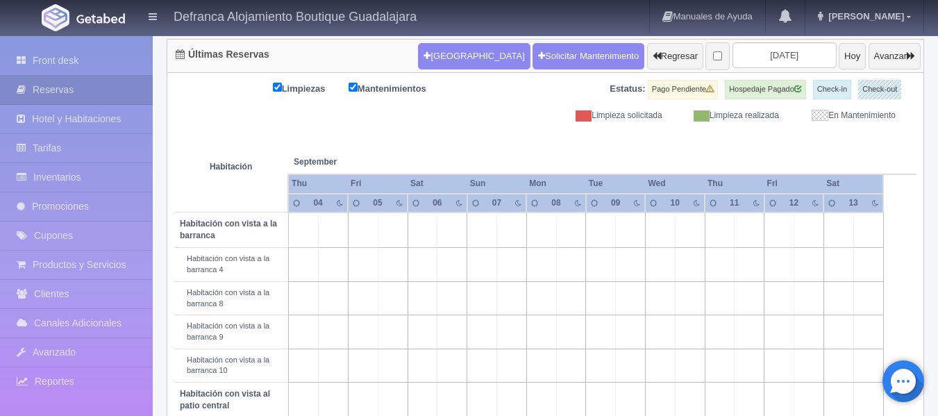
click at [452, 266] on td at bounding box center [452, 264] width 30 height 33
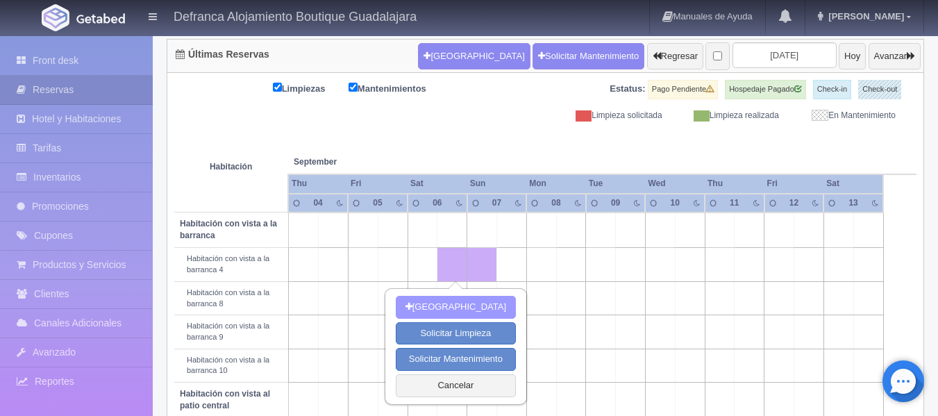
click at [451, 306] on button "Nueva Reserva" at bounding box center [456, 307] width 120 height 23
type input "[DATE]"
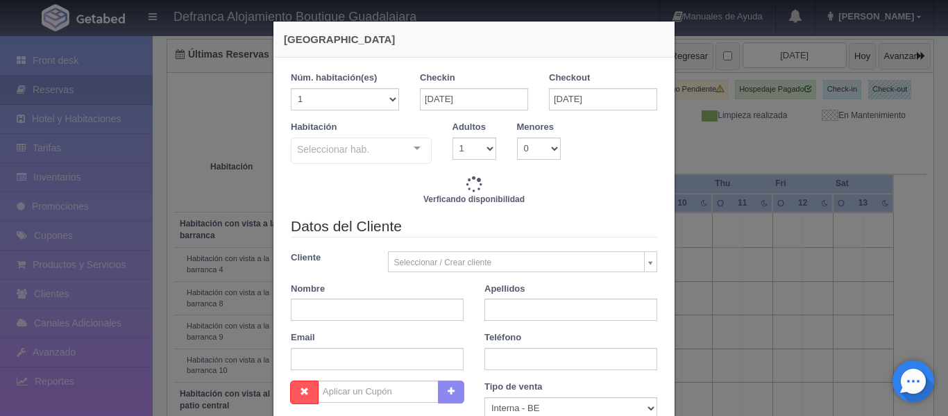
checkbox input "false"
type input "7645.00"
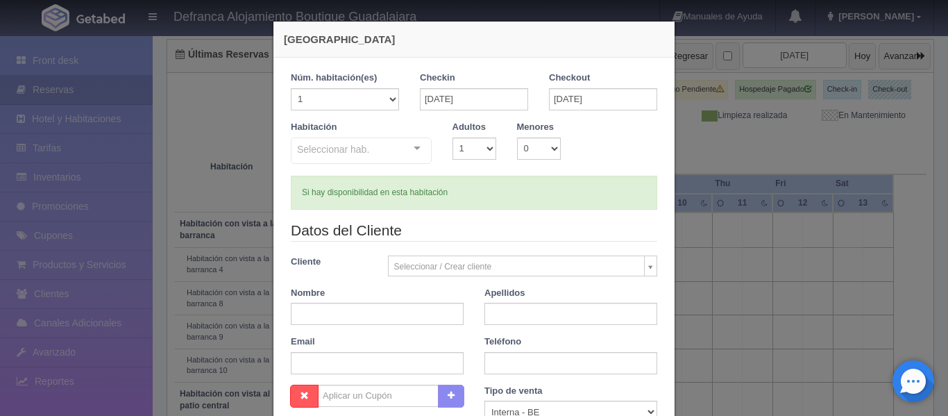
checkbox input "false"
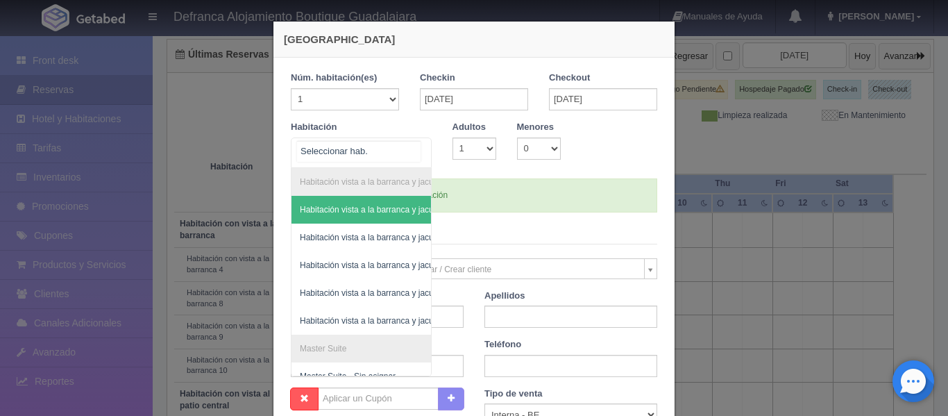
click at [409, 145] on div "Habitación vista a la barranca y jacuzzi Habitación vista a la barranca y jacuz…" at bounding box center [361, 152] width 141 height 31
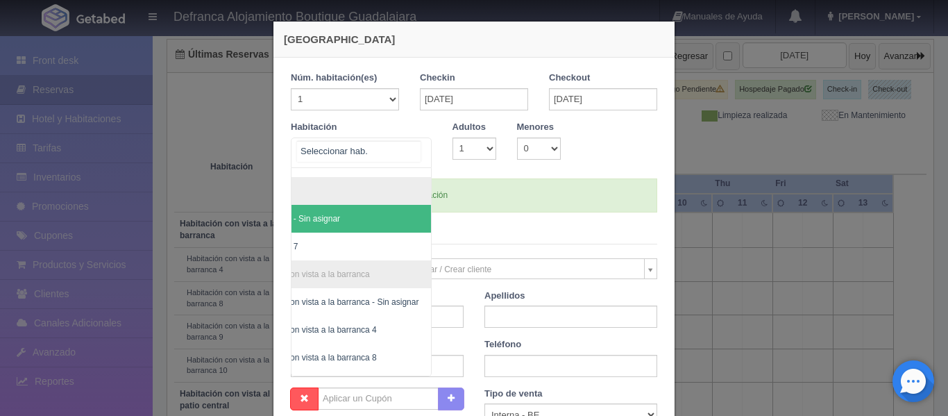
scroll to position [222, 56]
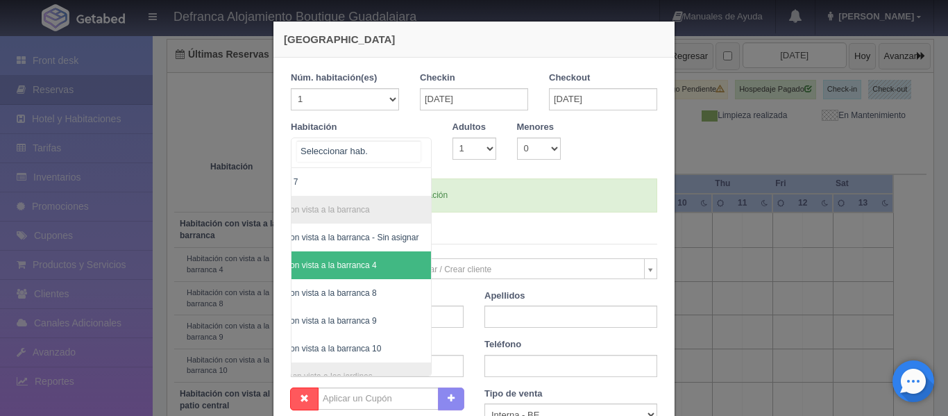
click at [392, 270] on span "Habitación con vista a la barranca 4" at bounding box center [341, 265] width 210 height 28
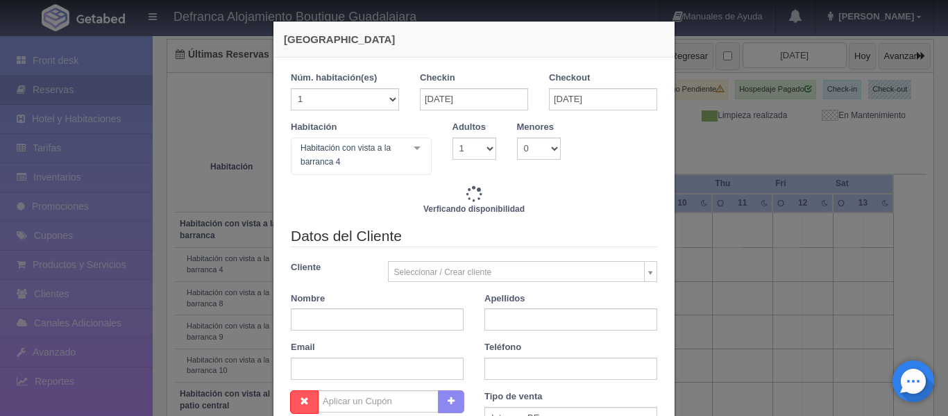
checkbox input "false"
type input "7645.00"
checkbox input "false"
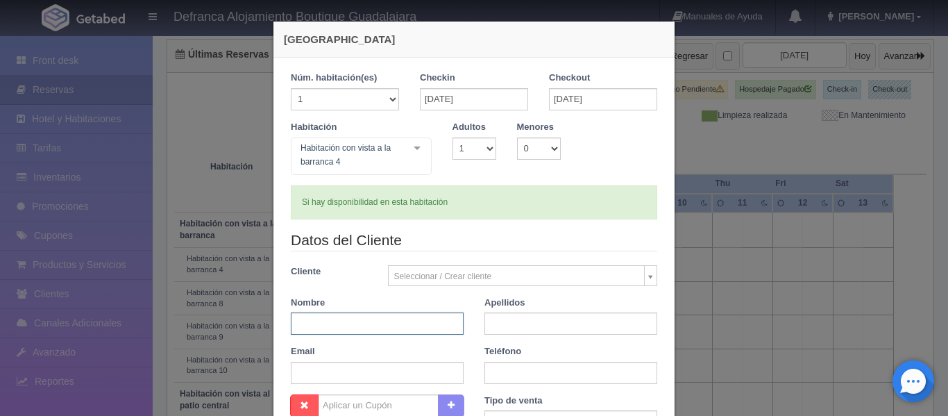
click at [362, 325] on input "text" at bounding box center [377, 323] width 173 height 22
type input "a"
type input "[PERSON_NAME]"
click at [542, 323] on input "text" at bounding box center [571, 323] width 173 height 22
type input "[PERSON_NAME]"
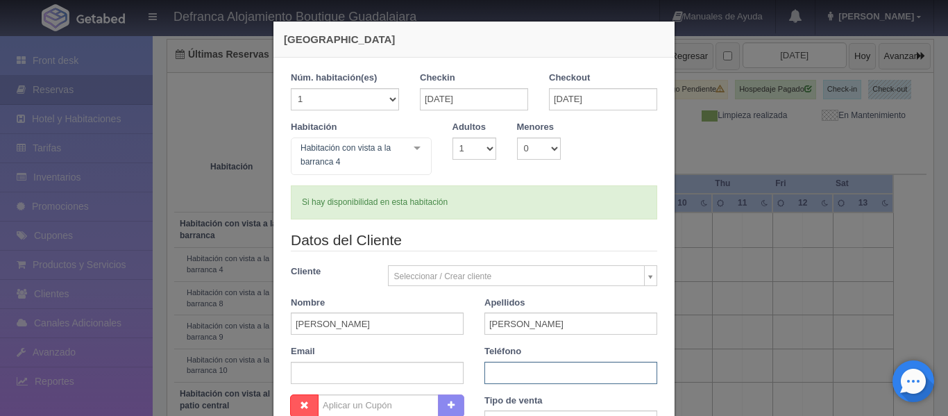
click at [550, 366] on input "text" at bounding box center [571, 373] width 173 height 22
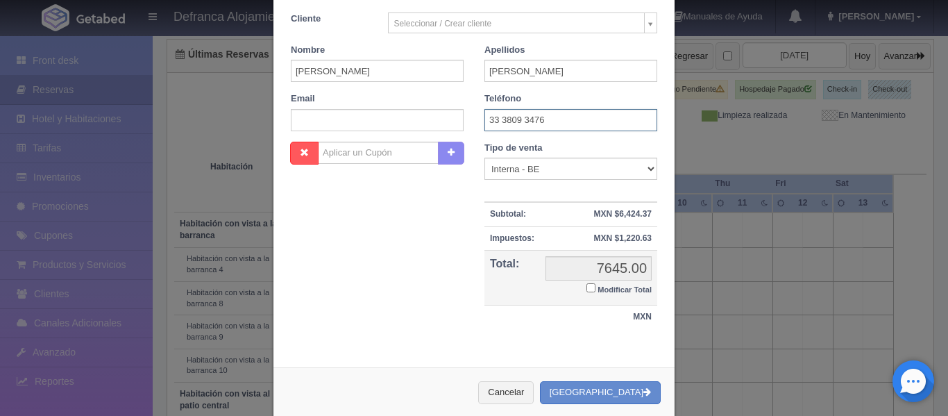
scroll to position [276, 0]
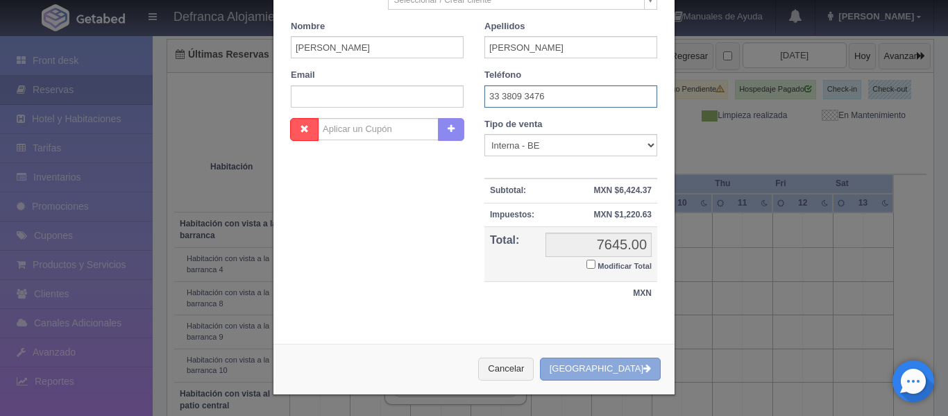
type input "33 3809 3476"
click at [584, 364] on button "Crear Reserva" at bounding box center [600, 369] width 121 height 23
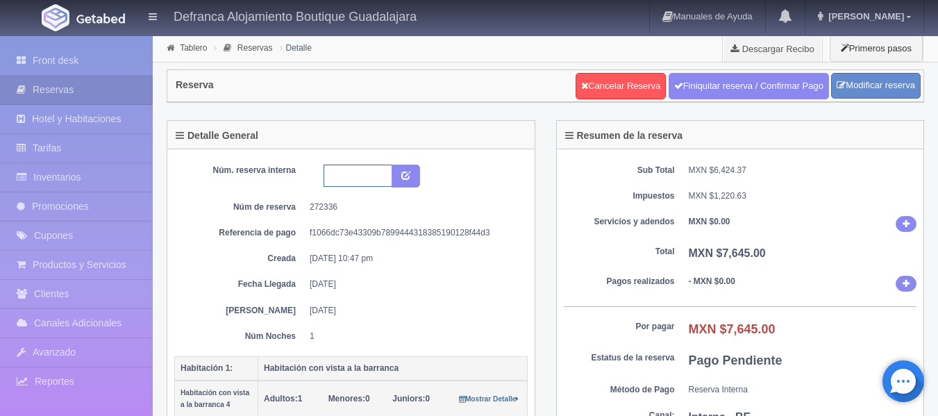
click at [369, 179] on input "text" at bounding box center [357, 176] width 69 height 22
type input "HVB4 060925-100925"
click at [410, 176] on icon "submit" at bounding box center [405, 174] width 9 height 9
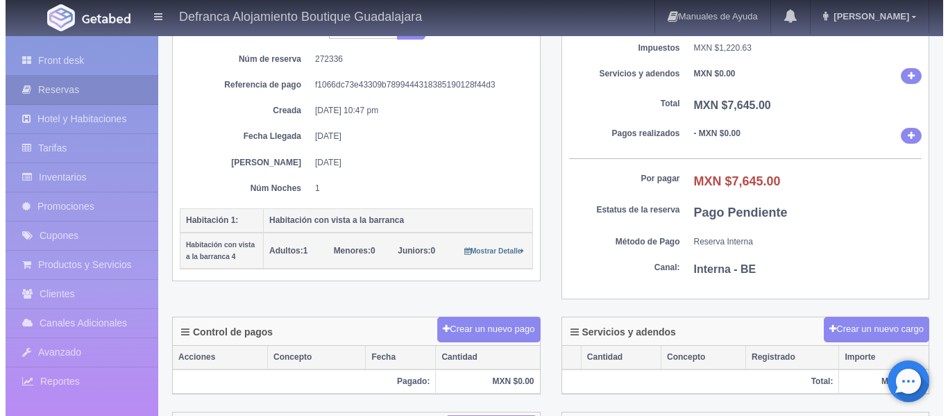
scroll to position [208, 0]
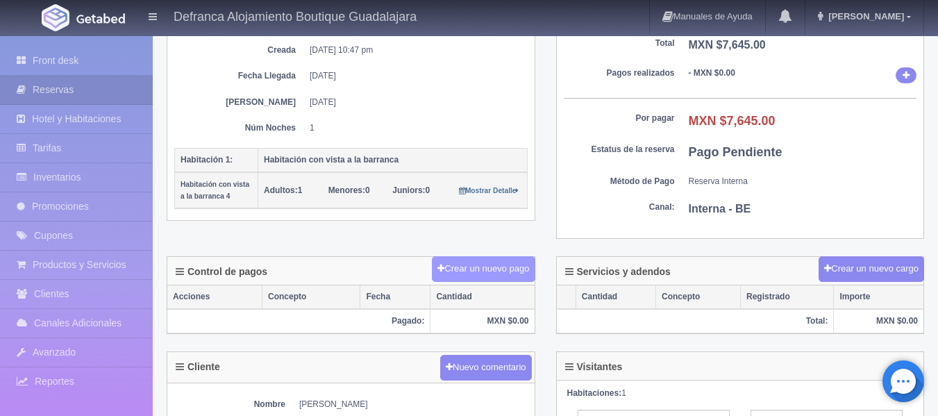
click at [479, 267] on button "Crear un nuevo pago" at bounding box center [483, 269] width 103 height 26
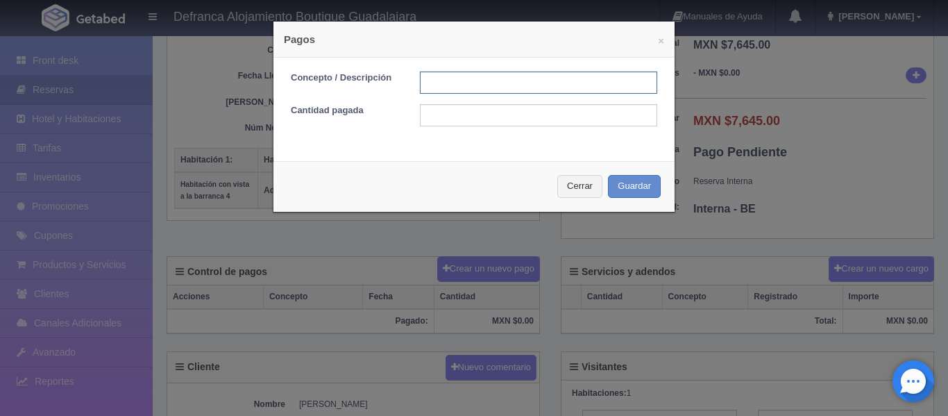
click at [535, 87] on input "text" at bounding box center [538, 83] width 237 height 22
type input "TRANSFERENCIA"
click at [473, 113] on input "text" at bounding box center [538, 115] width 237 height 22
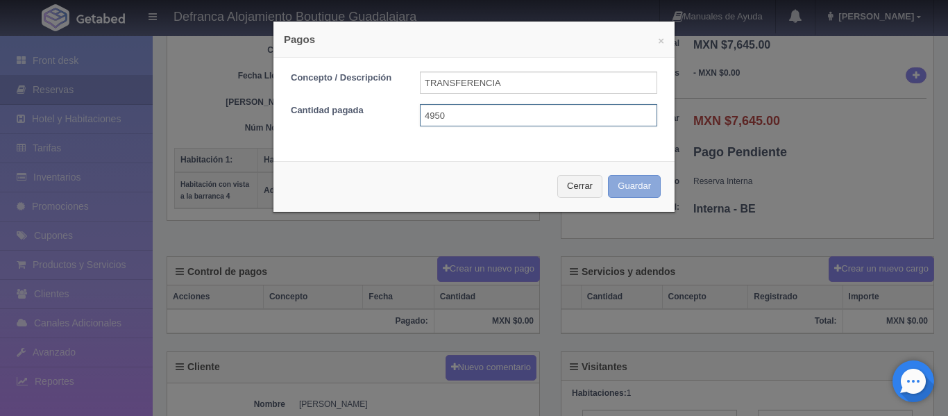
type input "4950"
click at [614, 187] on button "Guardar" at bounding box center [634, 186] width 53 height 23
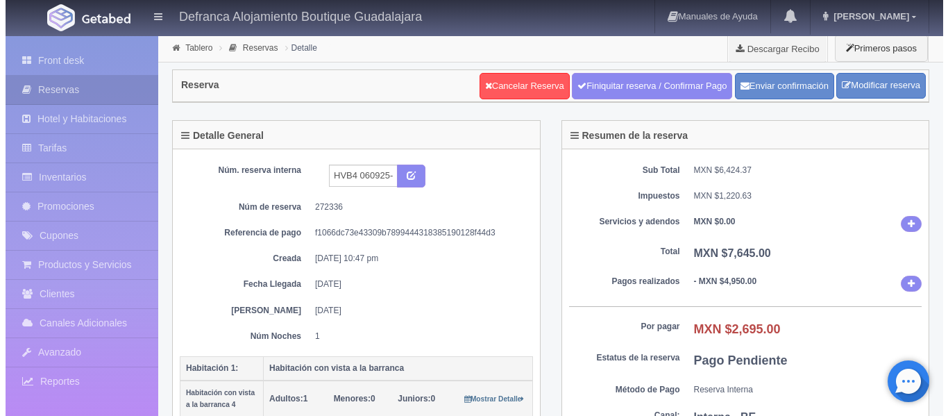
scroll to position [208, 0]
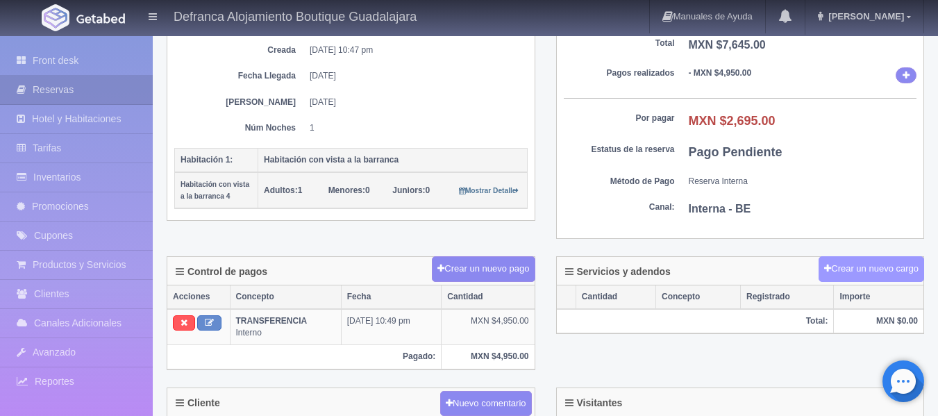
click at [835, 272] on button "Crear un nuevo cargo" at bounding box center [871, 269] width 106 height 26
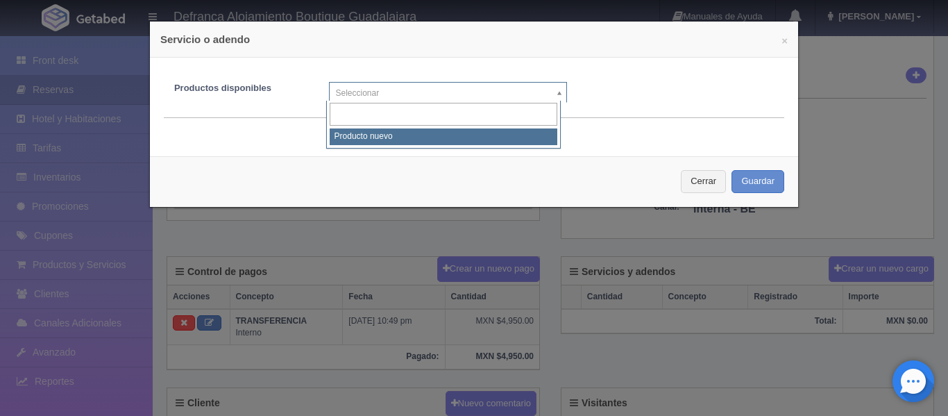
click at [555, 92] on body "Defranca Alojamiento Boutique Guadalajara Manuales de Ayuda Actualizaciones rec…" at bounding box center [474, 292] width 948 height 932
select select "0"
type input "1"
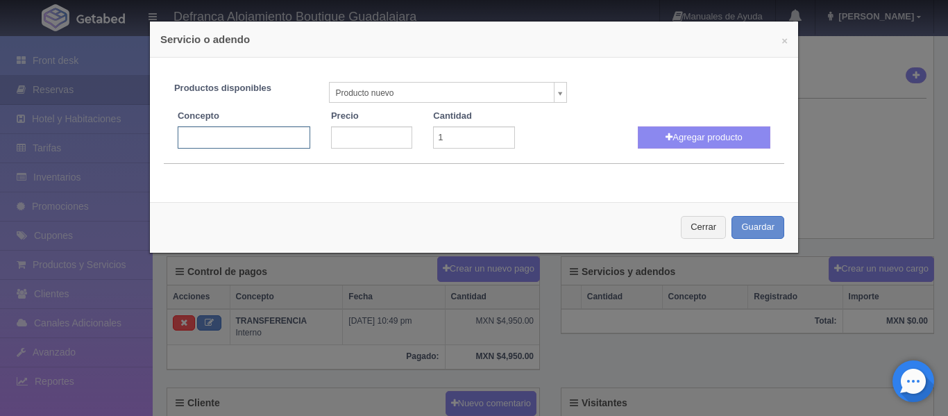
click at [271, 135] on input "text" at bounding box center [244, 137] width 133 height 22
type input "MASAJE ESPALDA CUELLO Y BRAZOS"
click at [333, 136] on input "number" at bounding box center [371, 137] width 81 height 22
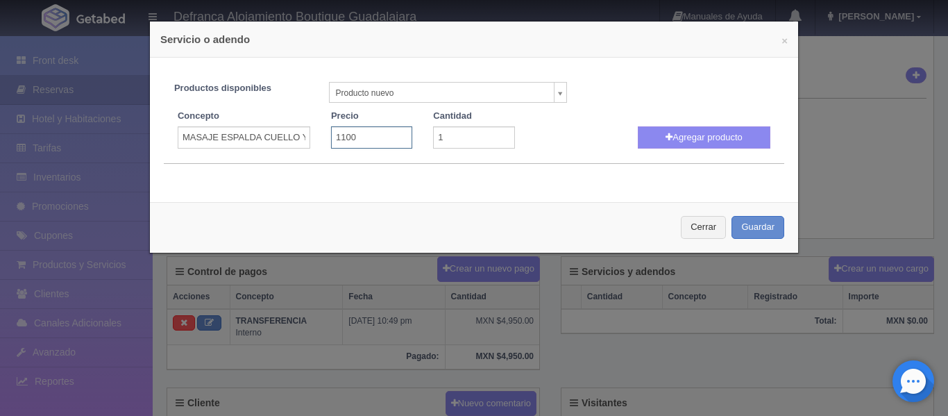
type input "1100"
type input "2"
click at [500, 133] on input "2" at bounding box center [473, 137] width 81 height 22
click at [639, 144] on button "Agregar producto" at bounding box center [704, 137] width 133 height 22
select select
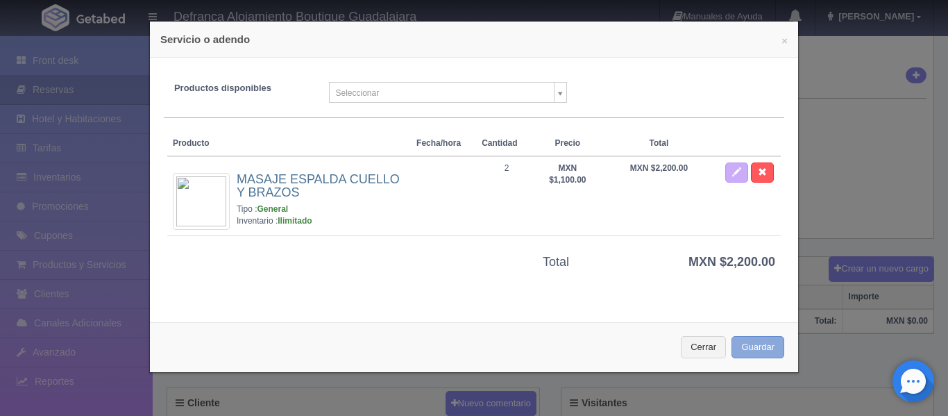
click at [746, 343] on button "Guardar" at bounding box center [758, 347] width 53 height 23
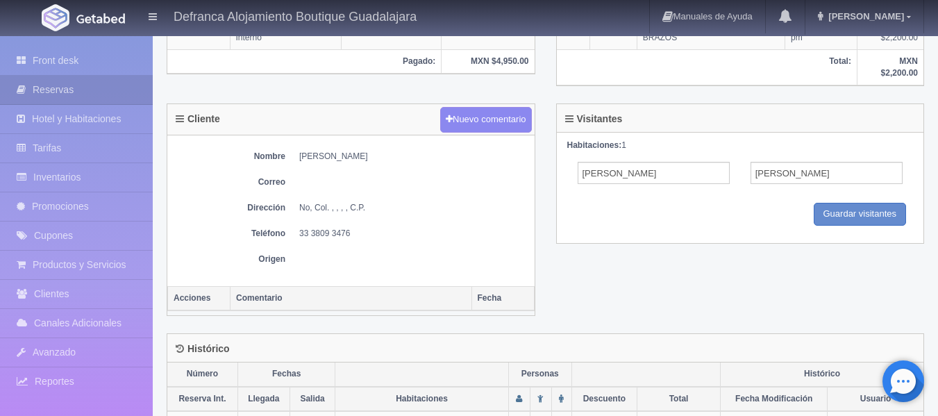
scroll to position [139, 0]
